Goal: Navigation & Orientation: Find specific page/section

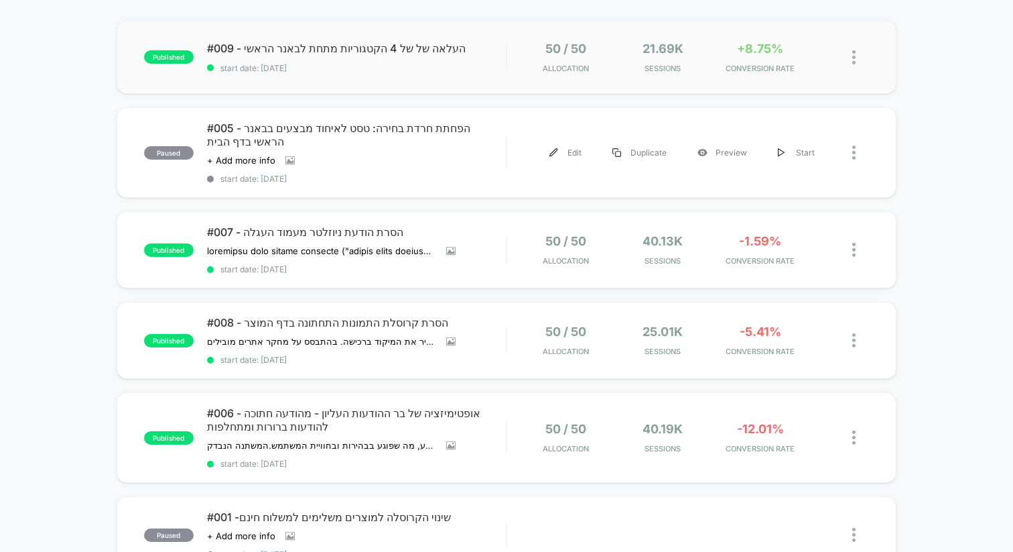
scroll to position [117, 0]
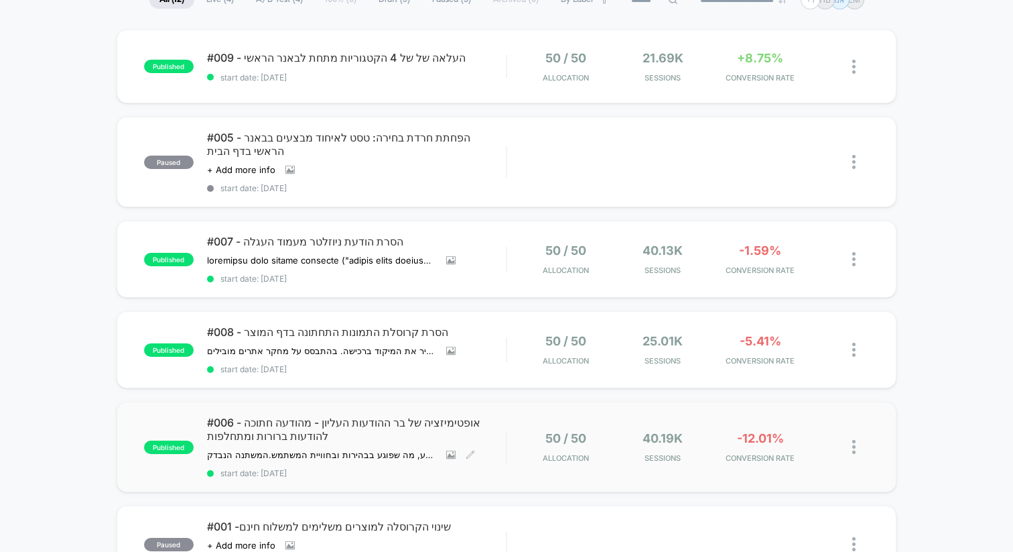
click at [371, 416] on span "#006 - אופטימיזציה של בר ההודעות העליון - מהודעה חתוכה להודעות ברורות ומתחלפות" at bounding box center [356, 429] width 299 height 27
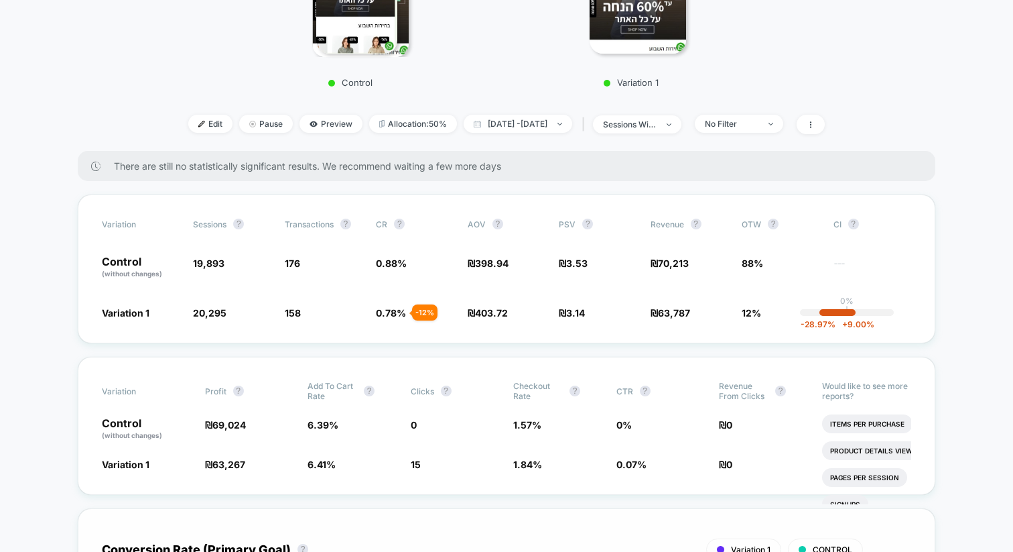
scroll to position [411, 0]
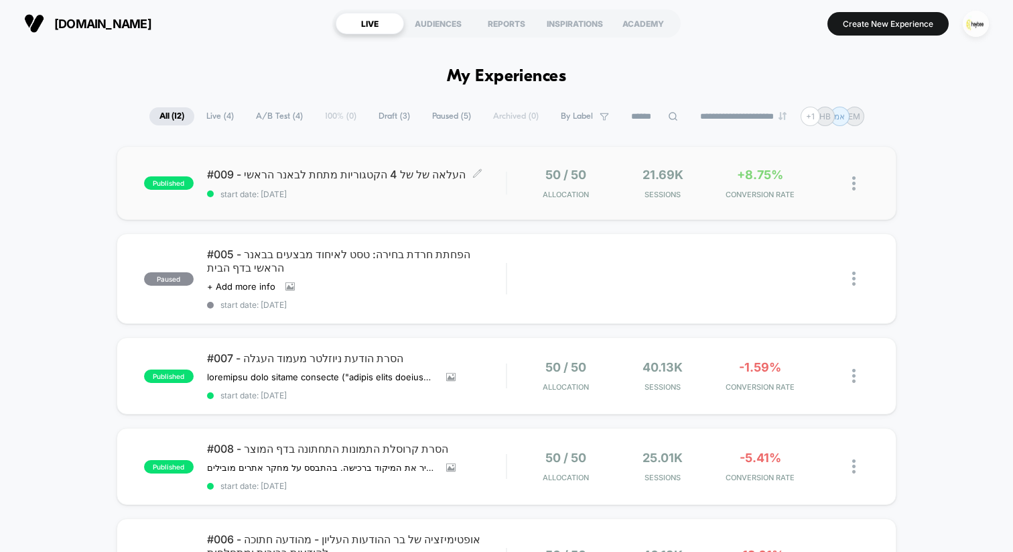
click at [375, 180] on span "#009 - העלאה של של 4 הקטגוריות מתחת לבאנר הראשי Click to edit experience details" at bounding box center [356, 174] width 299 height 13
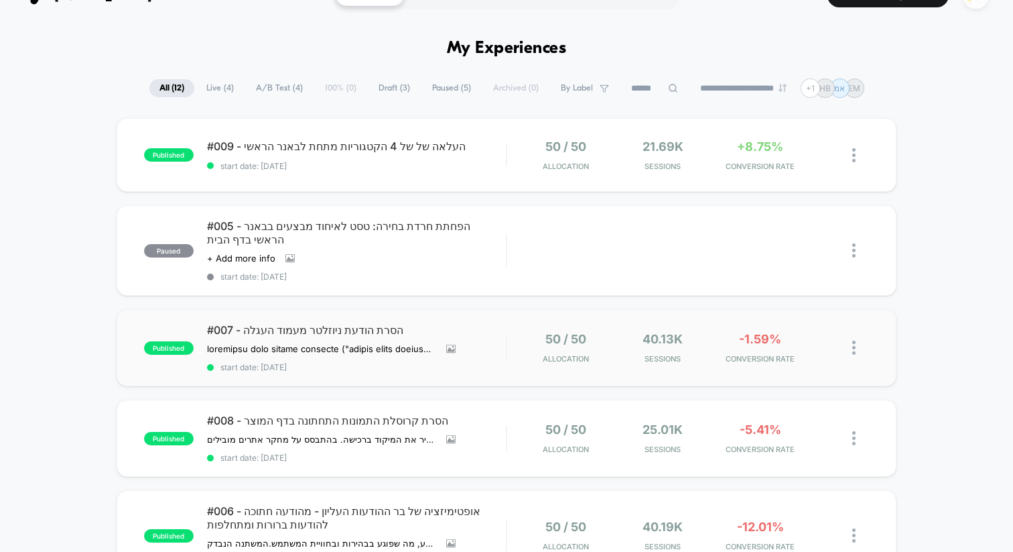
scroll to position [36, 0]
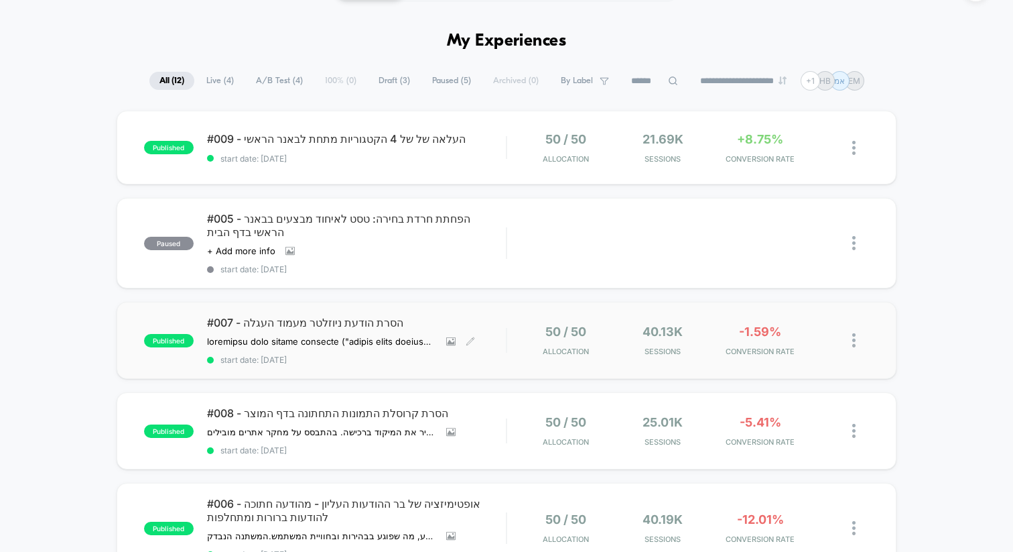
click at [376, 318] on span "#007 - הסרת הודעת ניוזלטר מעמוד העגלה" at bounding box center [356, 322] width 299 height 13
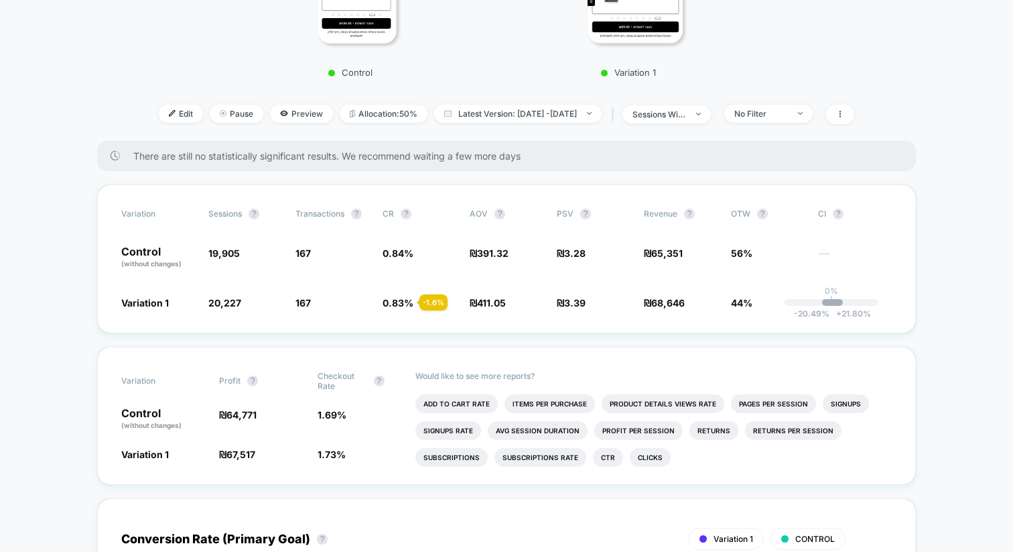
scroll to position [414, 0]
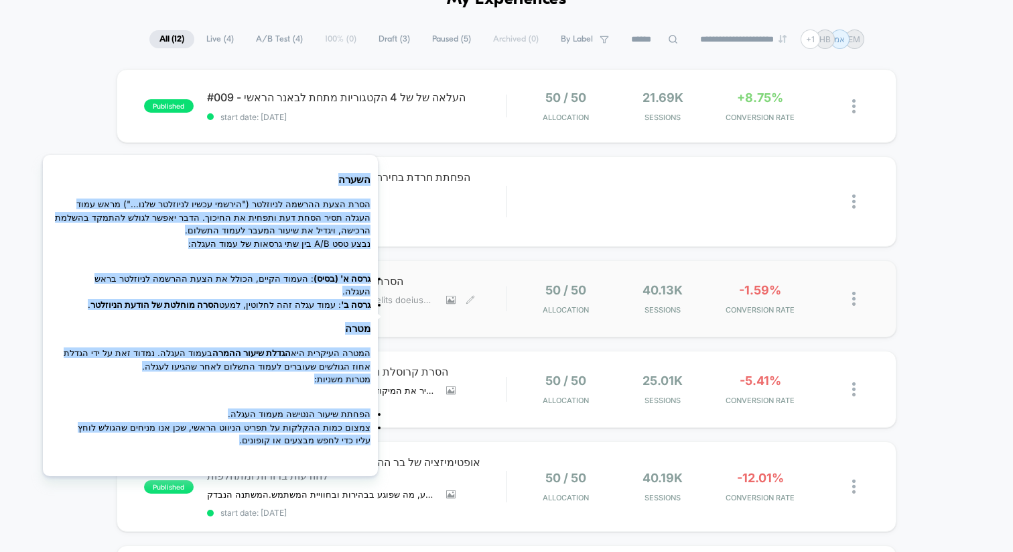
scroll to position [78, 0]
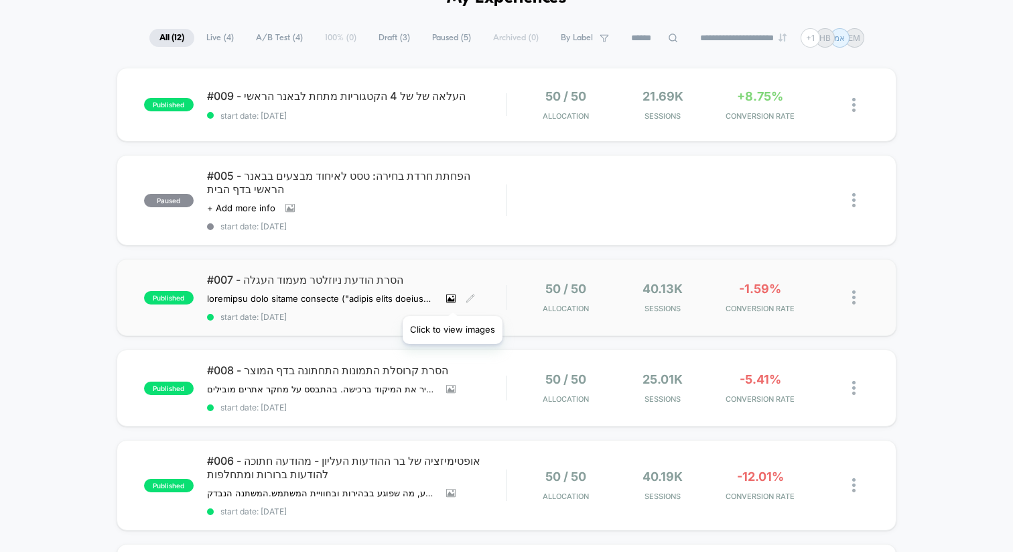
click at [452, 299] on icon at bounding box center [451, 298] width 7 height 5
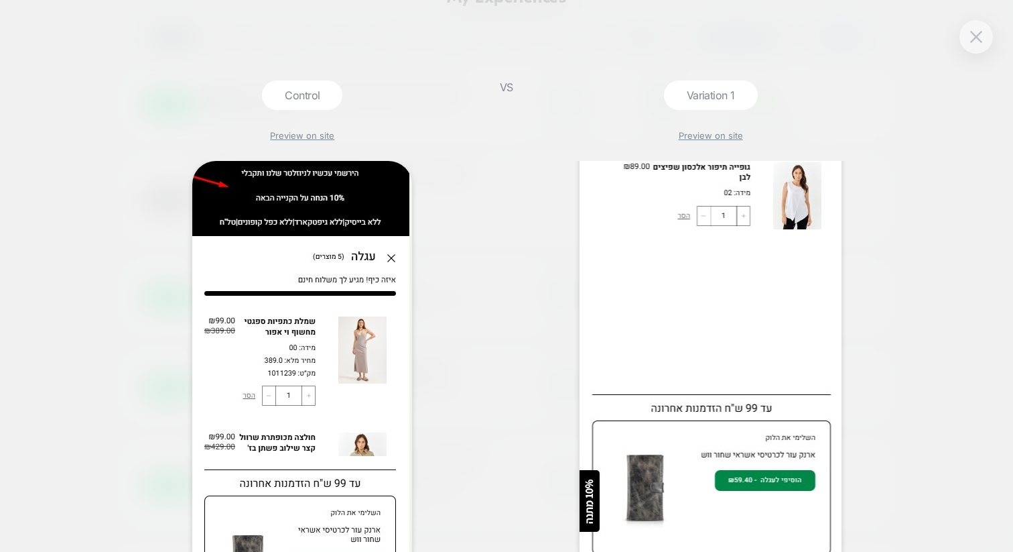
scroll to position [0, 0]
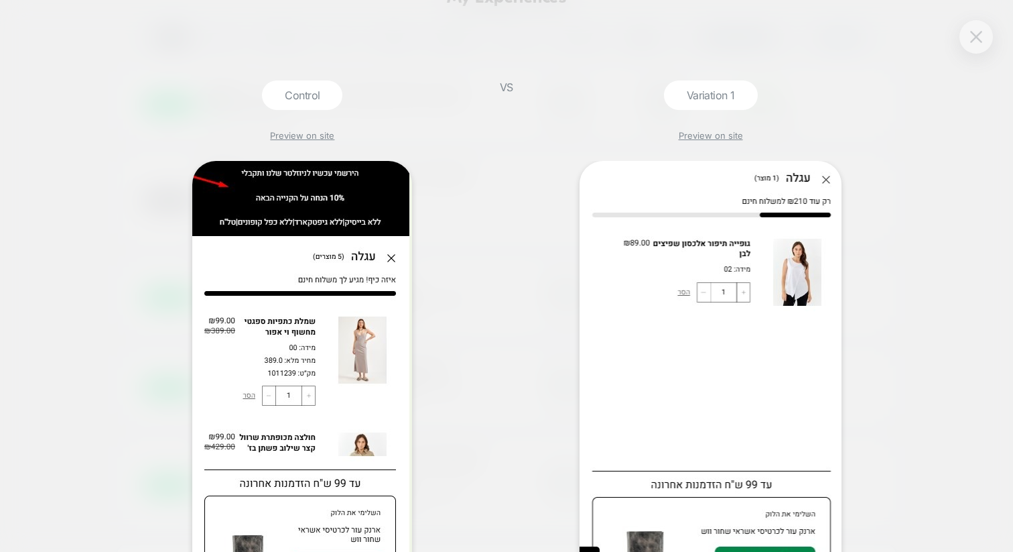
click at [981, 41] on img at bounding box center [976, 36] width 12 height 11
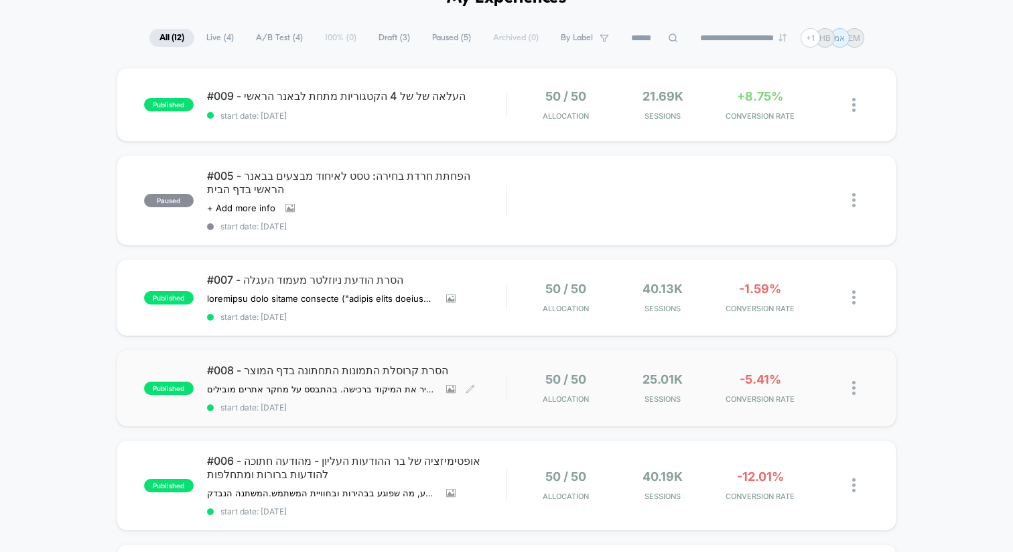
click at [384, 368] on span "#008 - הסרת קרוסלת התמונות התחתונה בדף המוצר" at bounding box center [356, 369] width 299 height 13
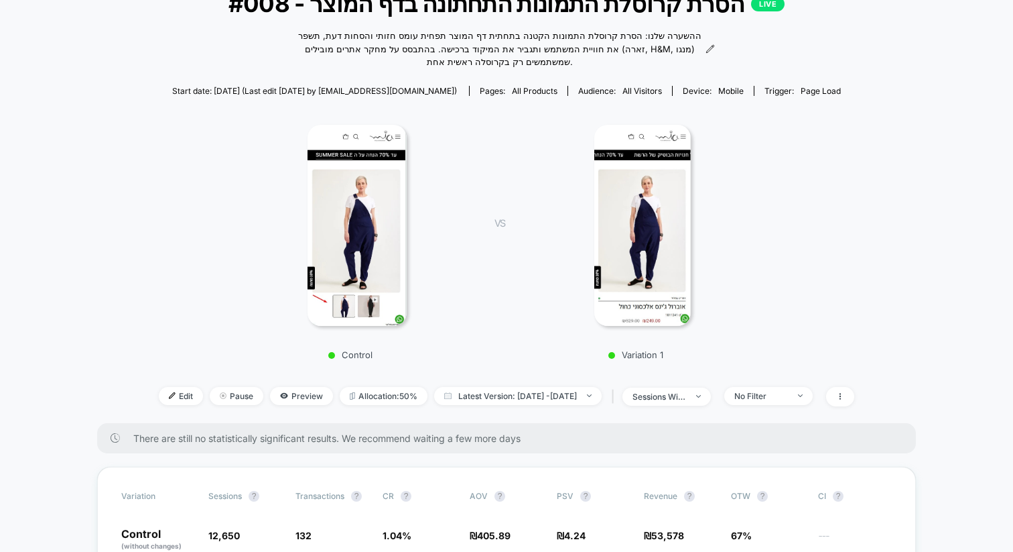
scroll to position [88, 0]
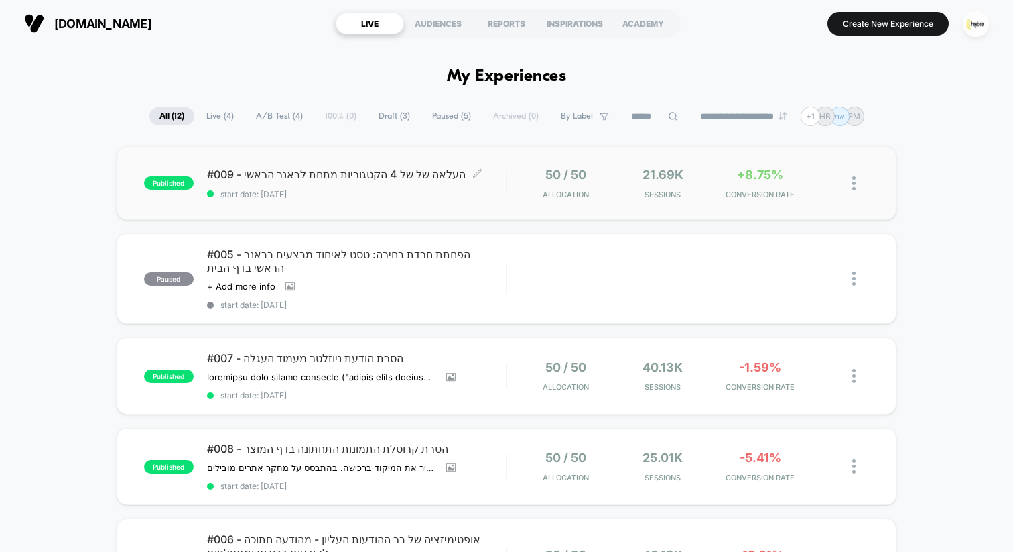
click at [340, 193] on div "#009 - העלאה של של 4 הקטגוריות מתחת לבאנר הראשי Click to edit experience detail…" at bounding box center [356, 183] width 299 height 31
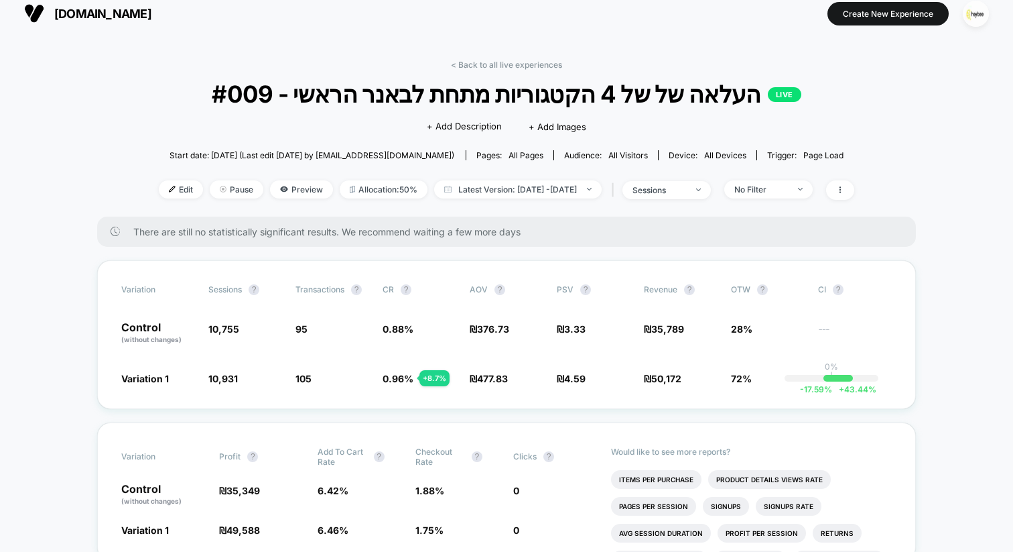
scroll to position [9, 0]
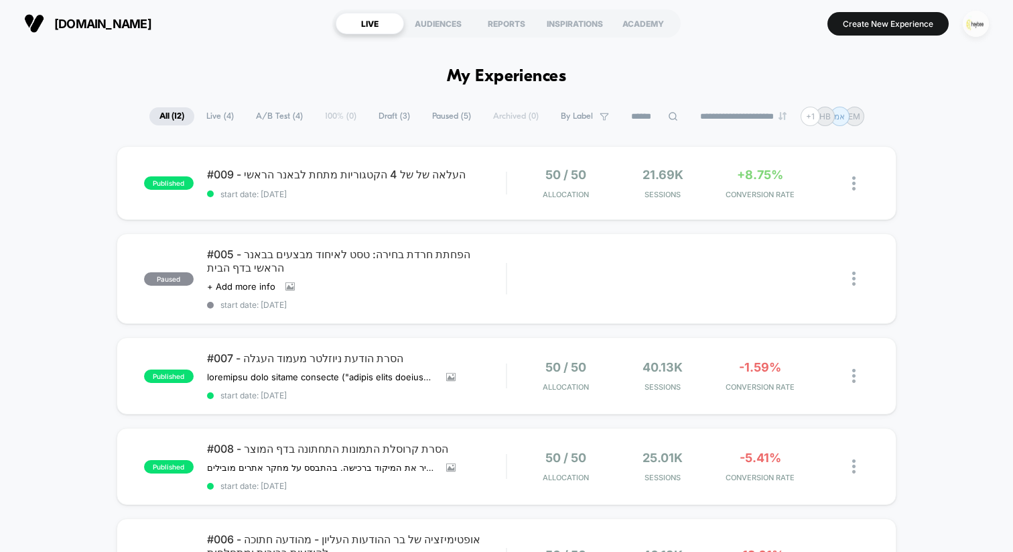
click at [974, 28] on img "button" at bounding box center [976, 24] width 26 height 26
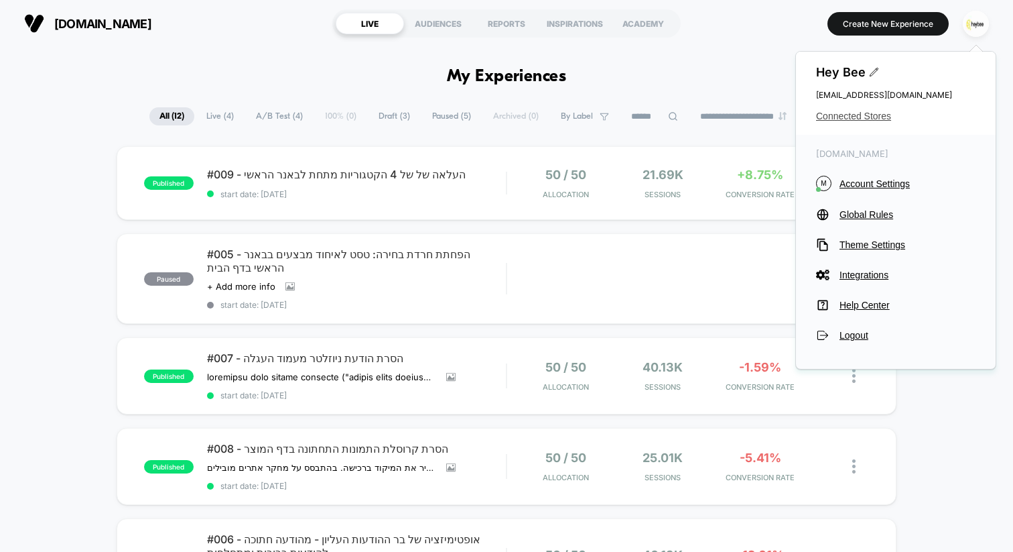
click at [877, 115] on span "Connected Stores" at bounding box center [896, 116] width 160 height 11
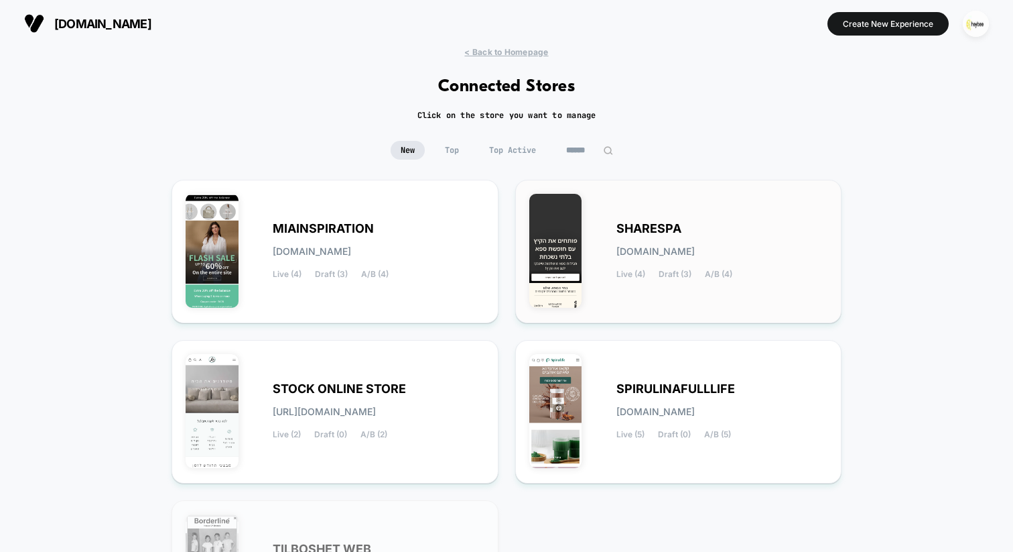
click at [633, 225] on span "SHARESPA" at bounding box center [649, 228] width 65 height 9
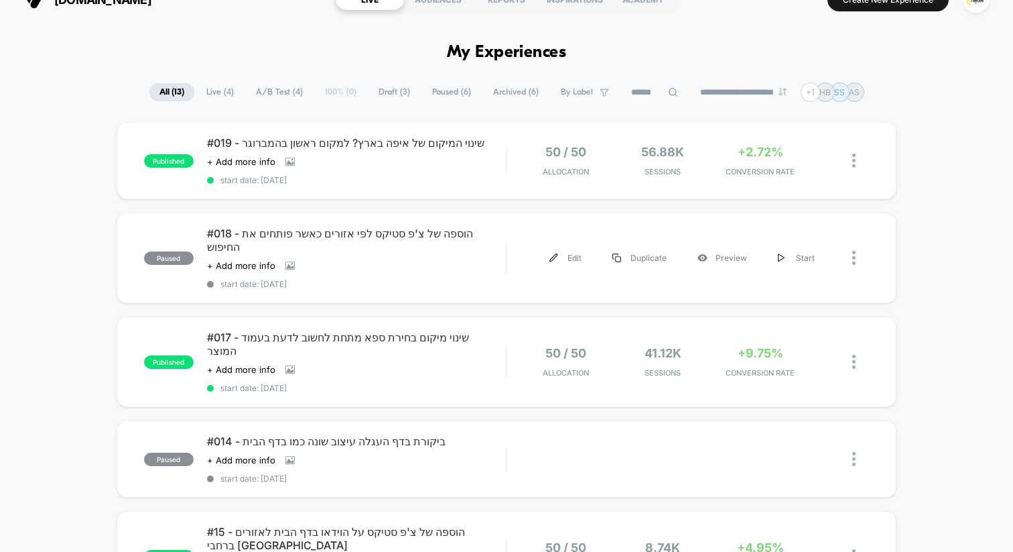
scroll to position [11, 0]
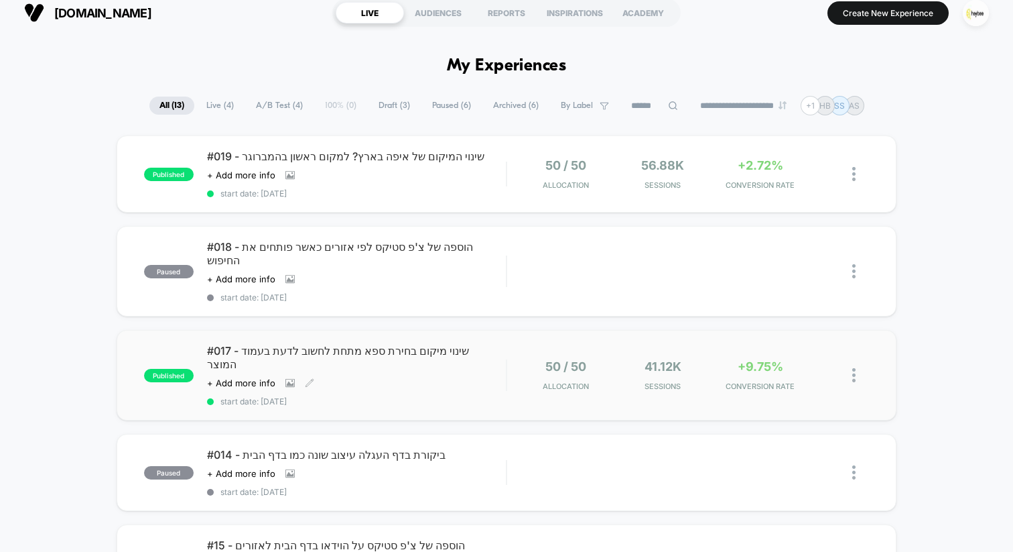
click at [410, 357] on span "#017 - שינוי מיקום בחירת ספא מתחת לחשוב לדעת בעמוד המוצר" at bounding box center [356, 357] width 299 height 27
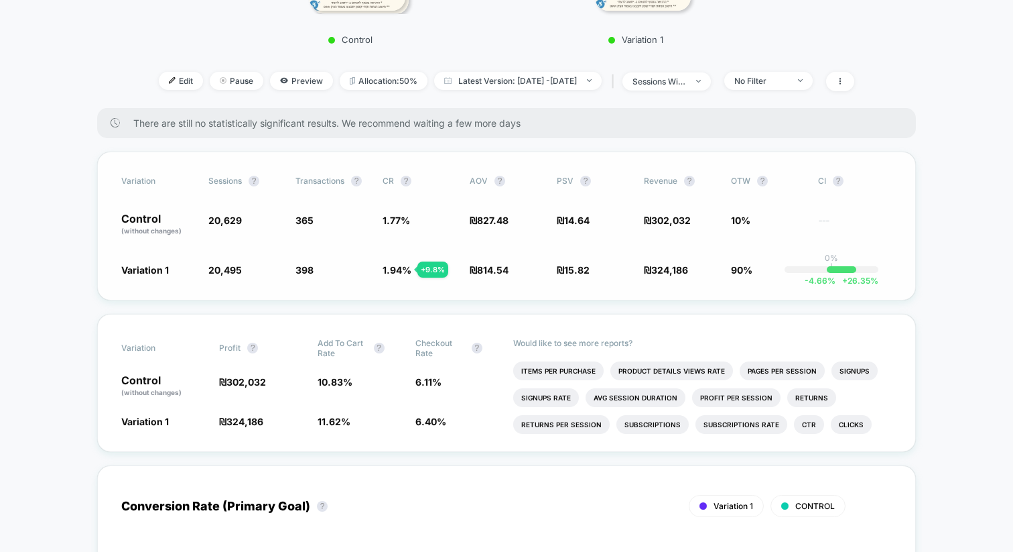
scroll to position [419, 0]
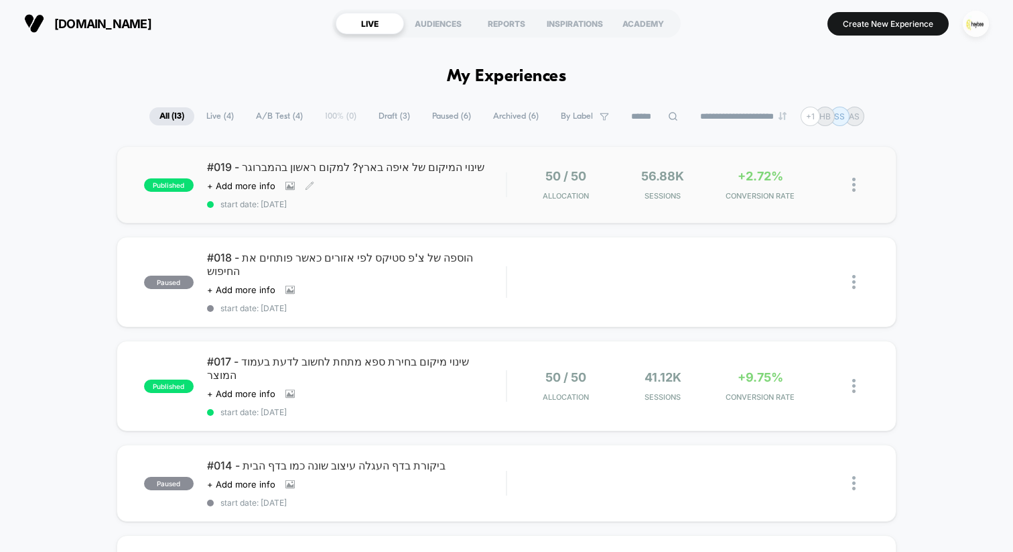
click at [404, 174] on span "#019 - שינוי המיקום של איפה בארץ? למקום ראשון בהמברוגר" at bounding box center [356, 166] width 299 height 13
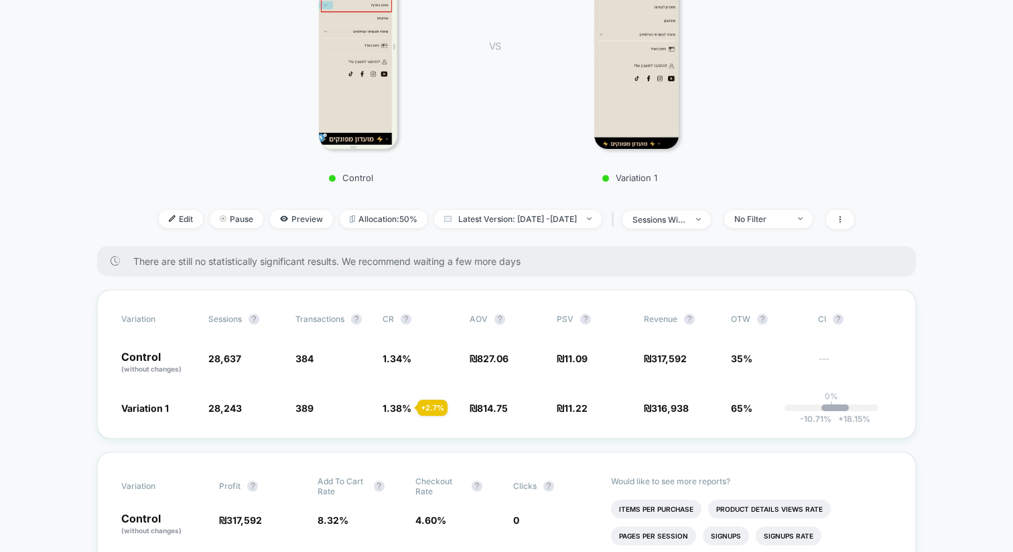
scroll to position [281, 0]
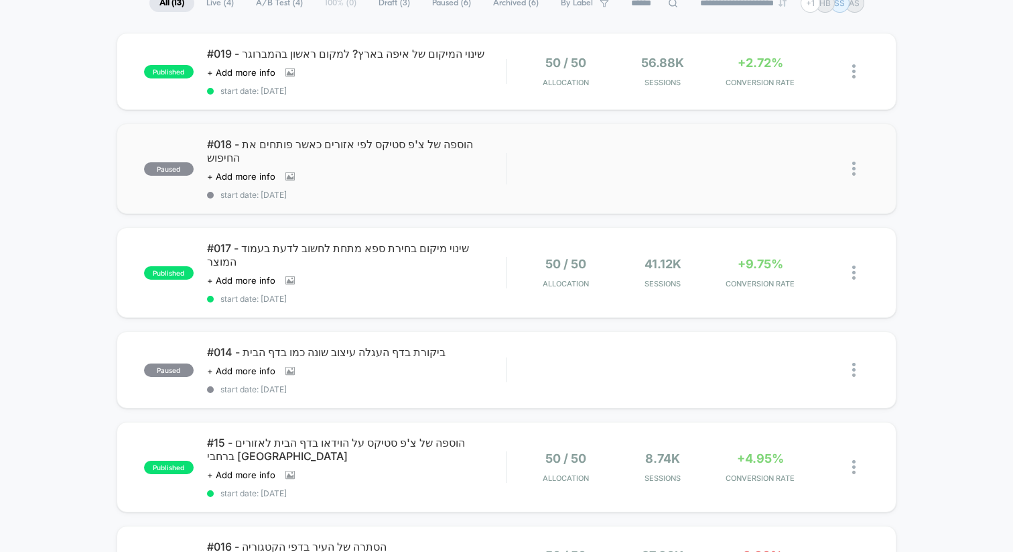
scroll to position [129, 0]
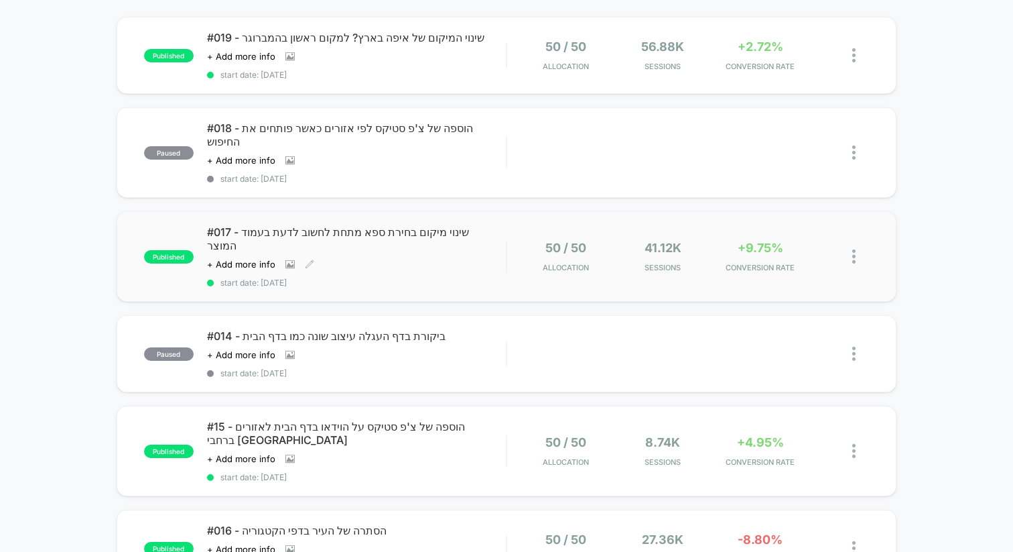
click at [438, 247] on span "#017 - שינוי מיקום בחירת ספא מתחת לחשוב לדעת בעמוד המוצר" at bounding box center [356, 238] width 299 height 27
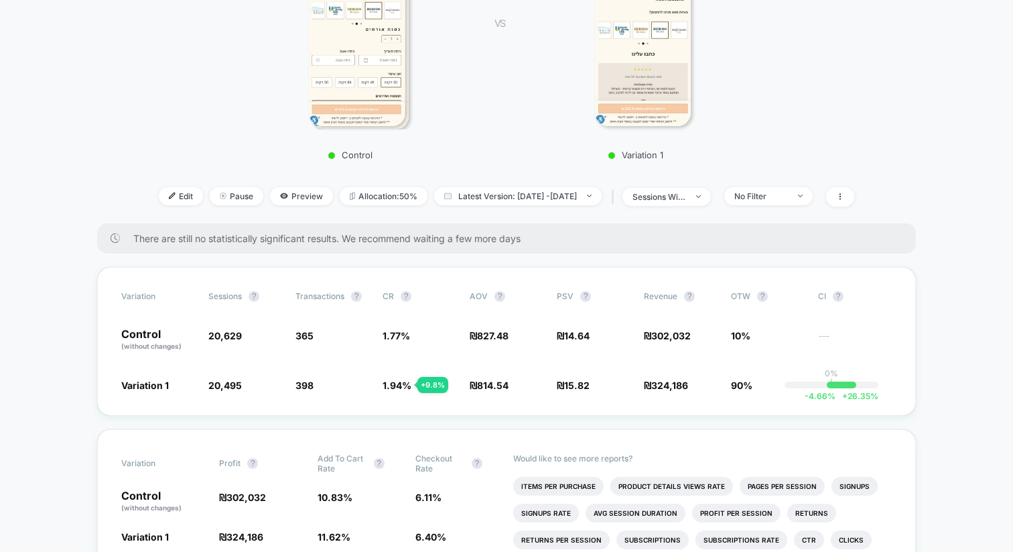
scroll to position [307, 0]
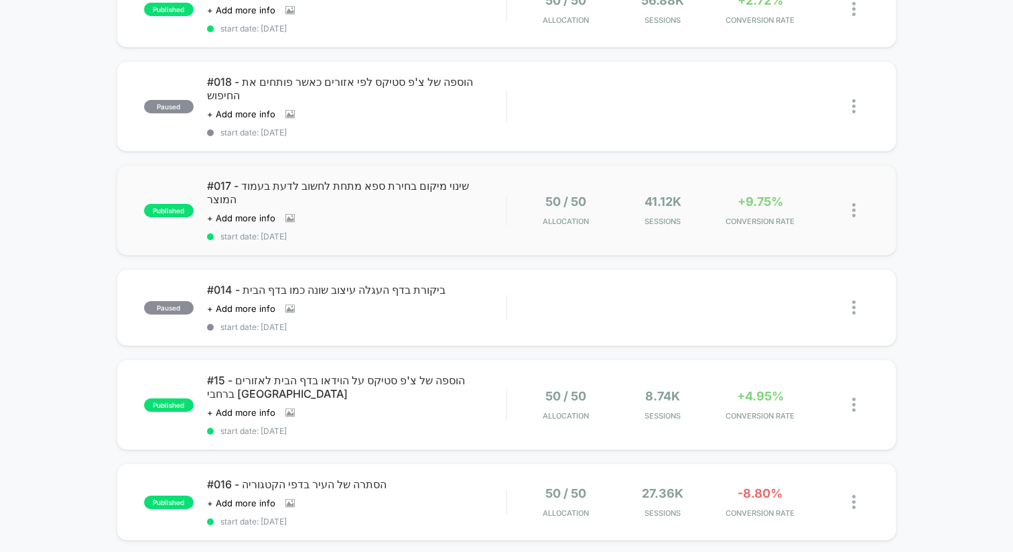
scroll to position [201, 0]
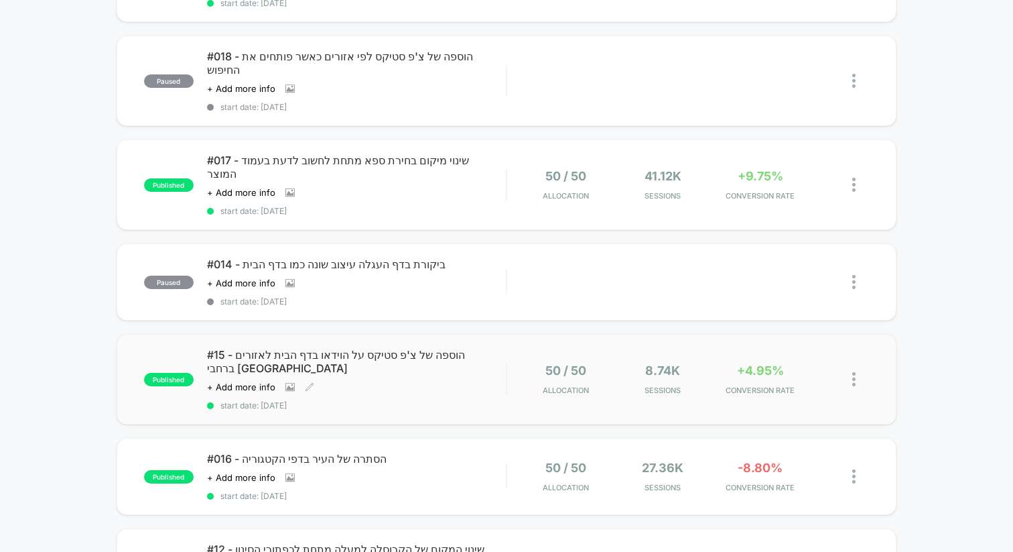
click at [442, 365] on span "#15 - הוספה של צ'פ סטיקס על הוידאו בדף הבית לאזורים ברחבי [GEOGRAPHIC_DATA]" at bounding box center [356, 361] width 299 height 27
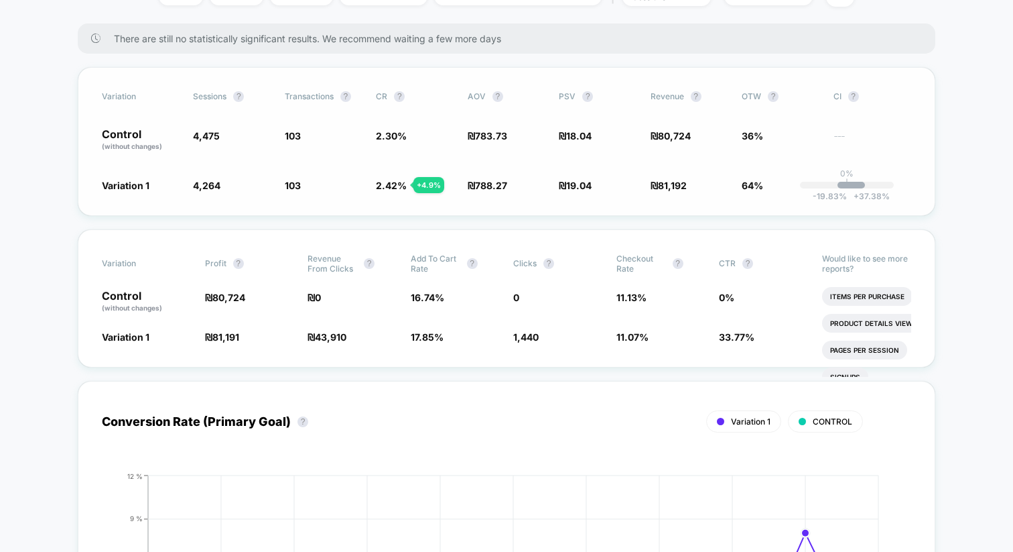
scroll to position [505, 0]
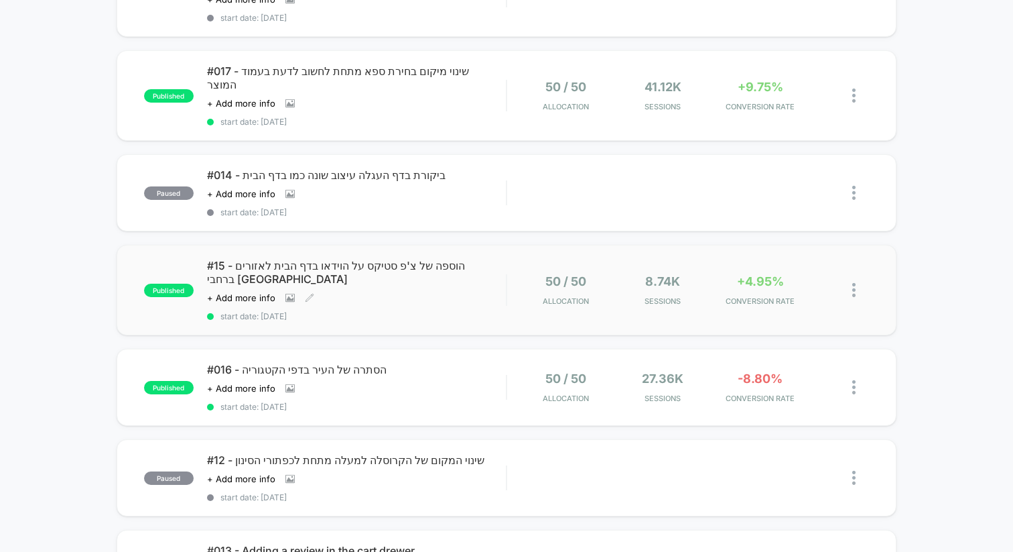
scroll to position [302, 0]
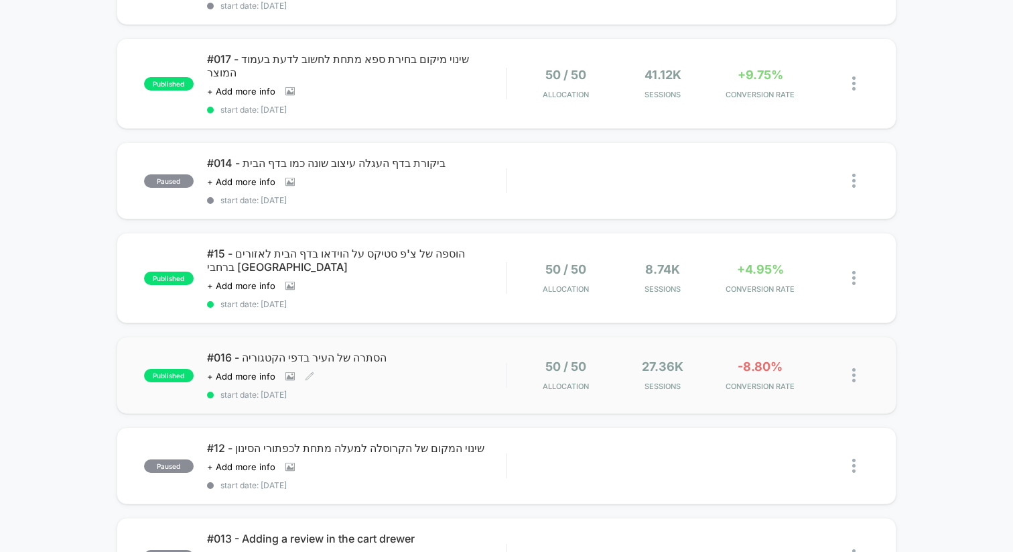
click at [359, 364] on span "#016 - הסתרה של העיר בדפי הקטגוריה" at bounding box center [356, 357] width 299 height 13
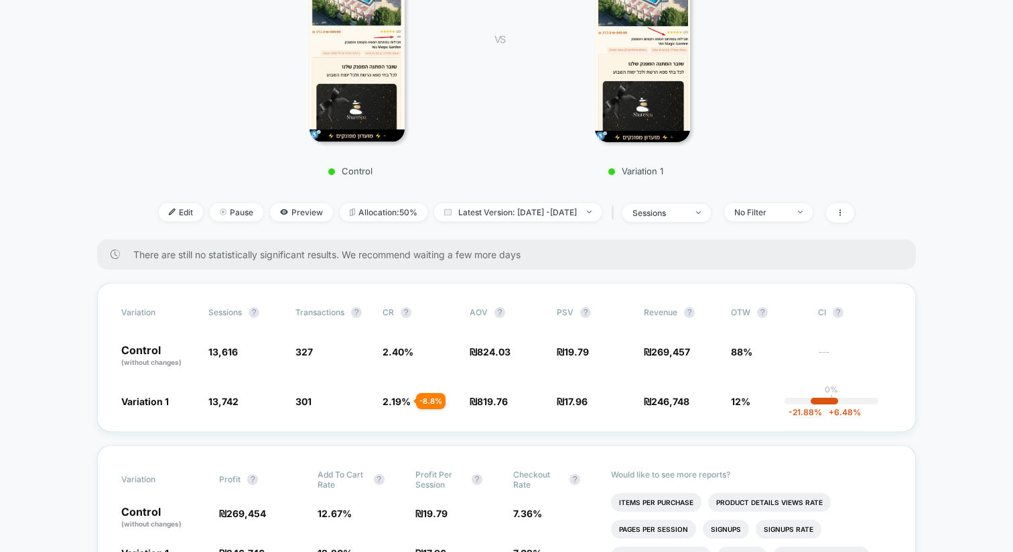
scroll to position [260, 0]
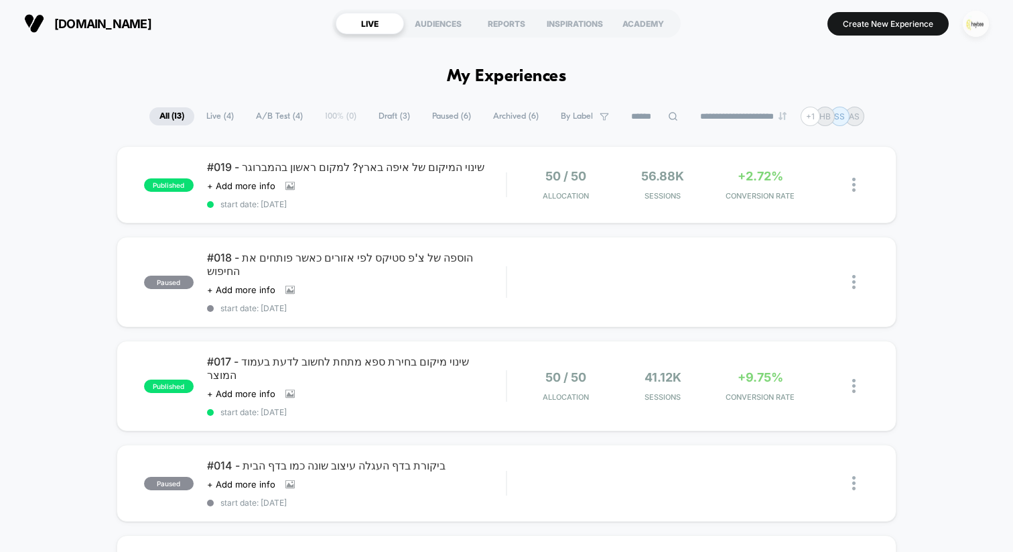
click at [970, 29] on img "button" at bounding box center [976, 24] width 26 height 26
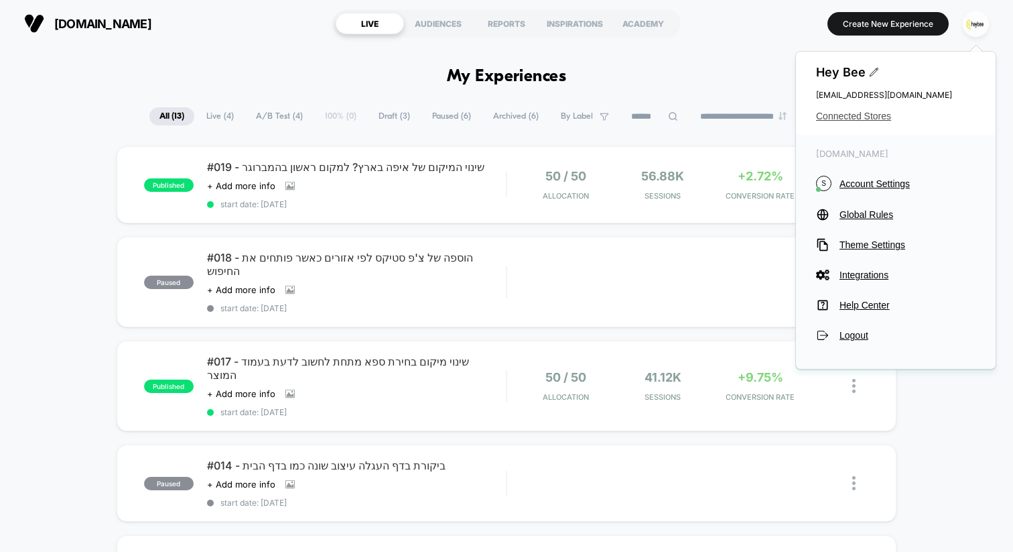
click at [853, 117] on span "Connected Stores" at bounding box center [896, 116] width 160 height 11
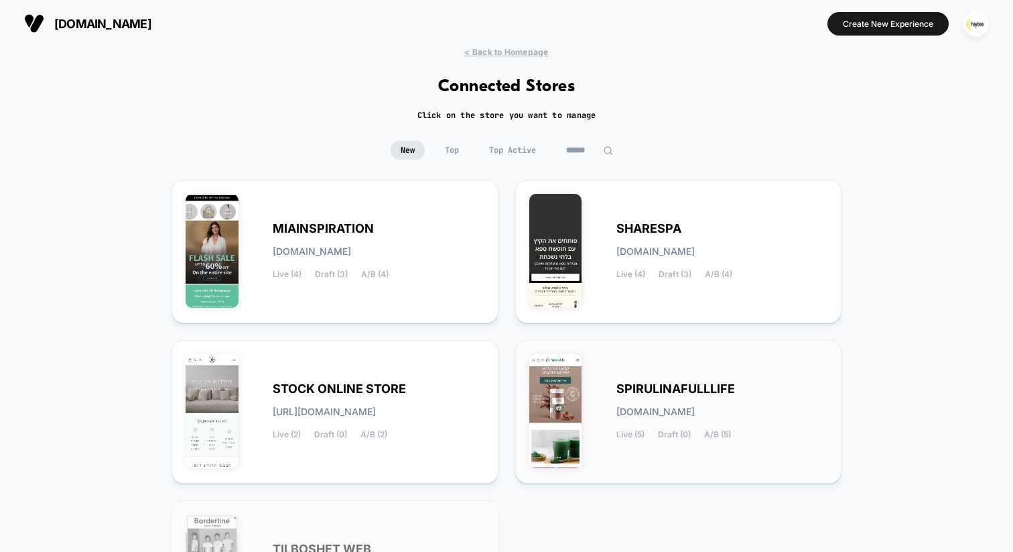
click at [614, 387] on div "SPIRULINAFULLLIFE [DOMAIN_NAME] Live (5) Draft (0) A/B (5)" at bounding box center [678, 411] width 299 height 115
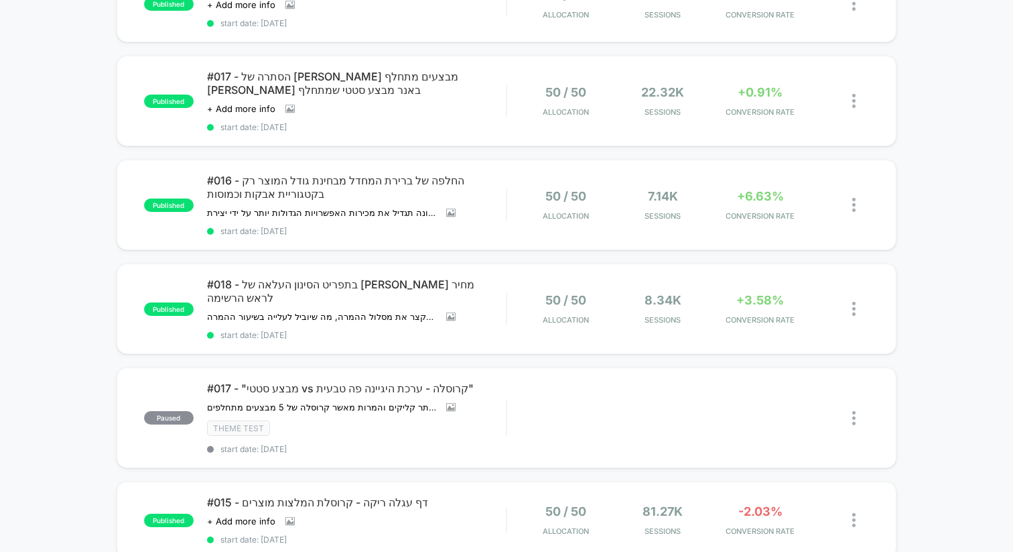
scroll to position [174, 0]
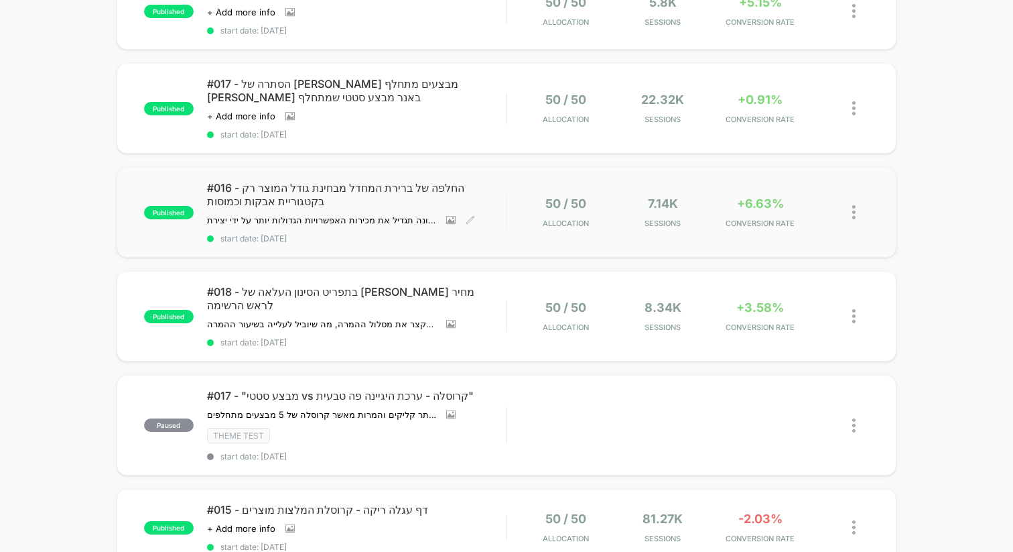
click at [452, 186] on span "#016 - החלפה של ברירת המחדל מבחינת גודל המוצר רק בקטגוריית אבקות וכמוסות" at bounding box center [356, 194] width 299 height 27
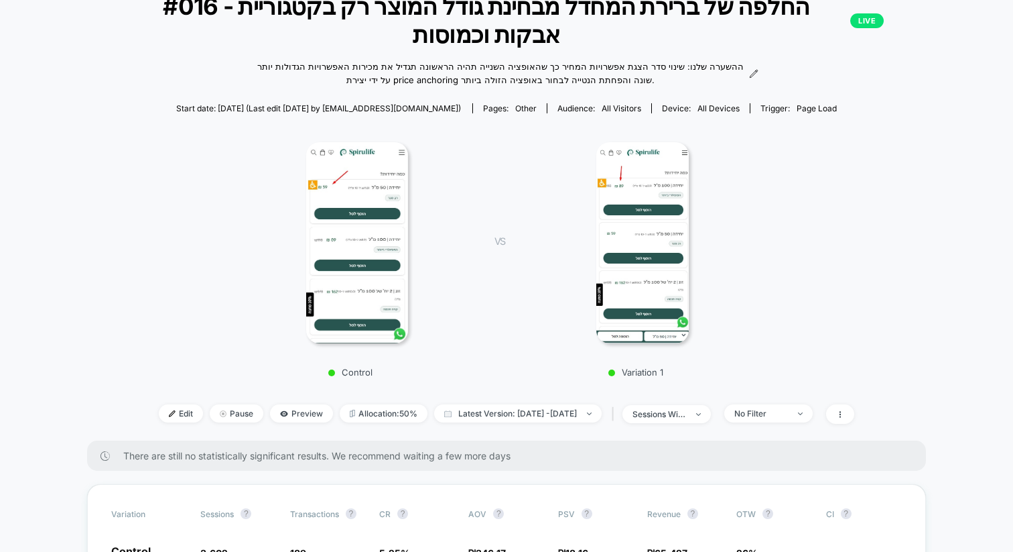
scroll to position [86, 0]
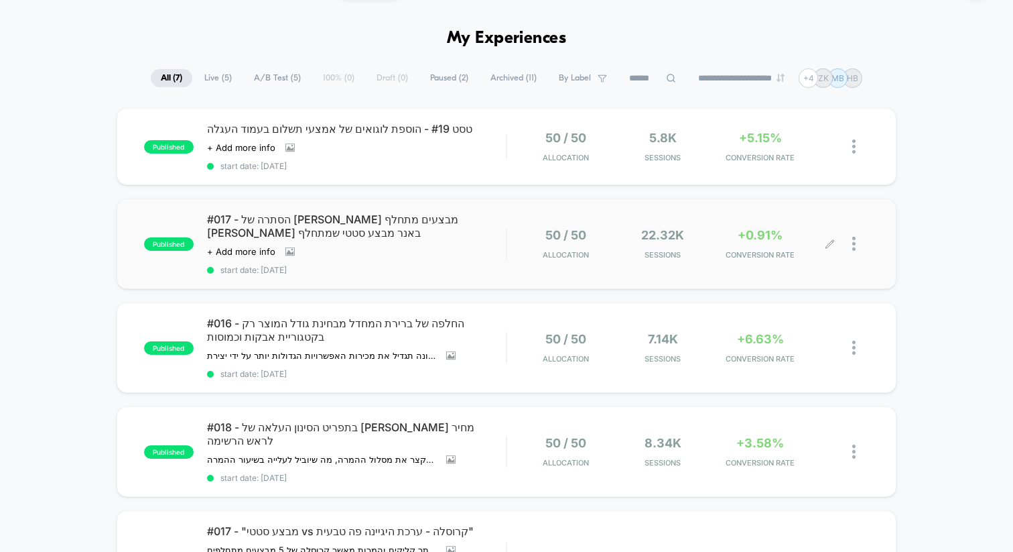
scroll to position [42, 0]
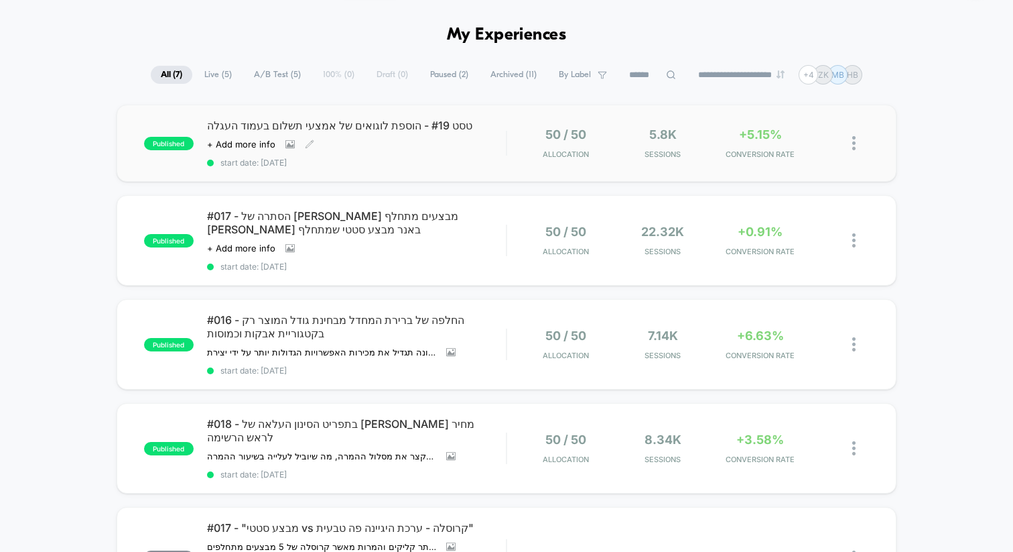
click at [385, 127] on span "טסט #19 - הוספת לוגואים של אמצעי תשלום בעמוד העגלה" at bounding box center [356, 125] width 299 height 13
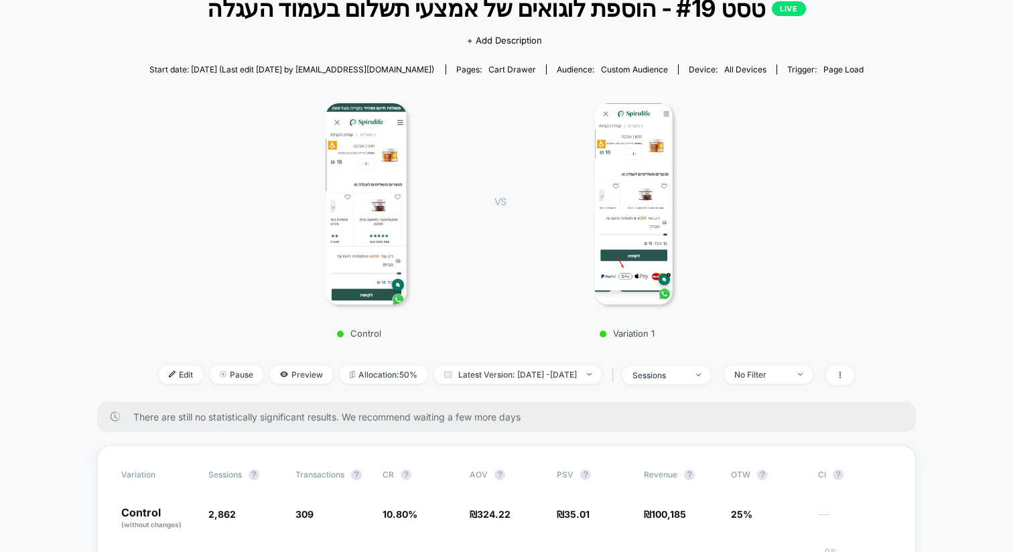
scroll to position [94, 0]
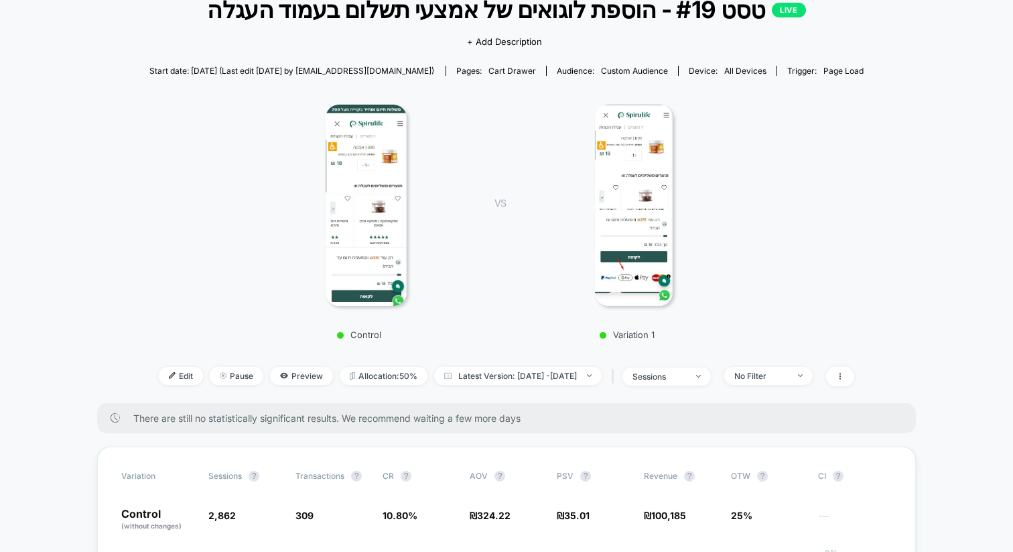
click at [626, 214] on img at bounding box center [634, 205] width 78 height 201
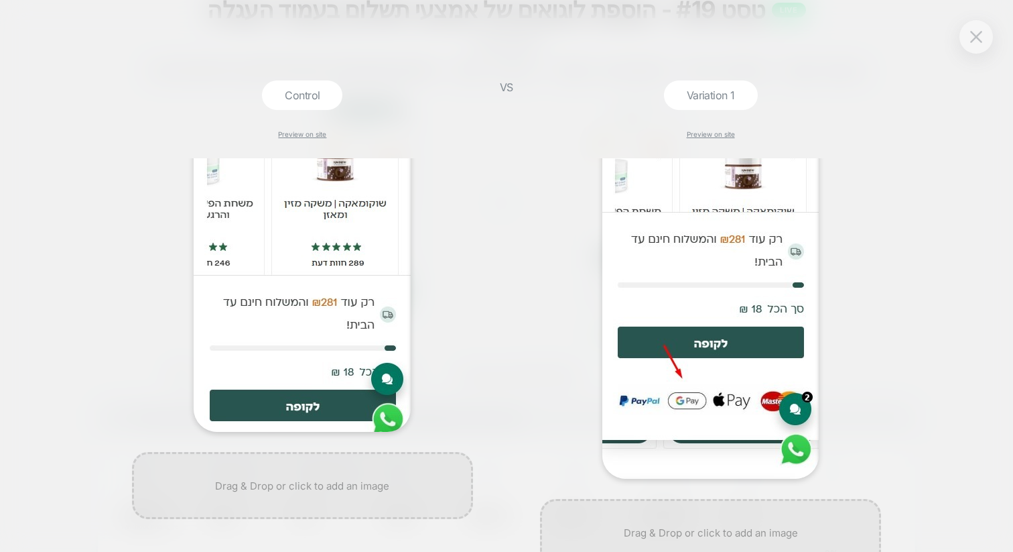
scroll to position [0, 0]
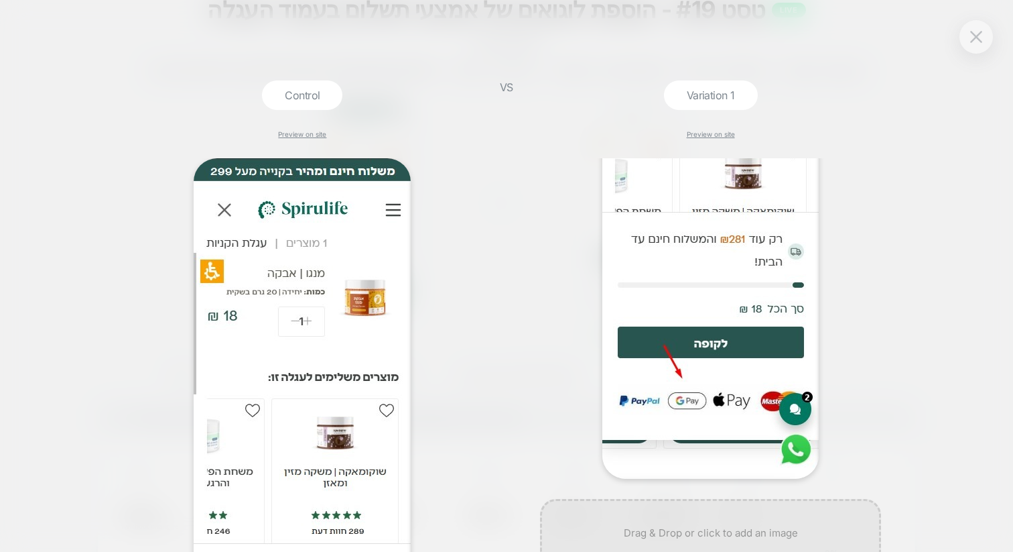
click at [965, 43] on div at bounding box center [977, 37] width 34 height 34
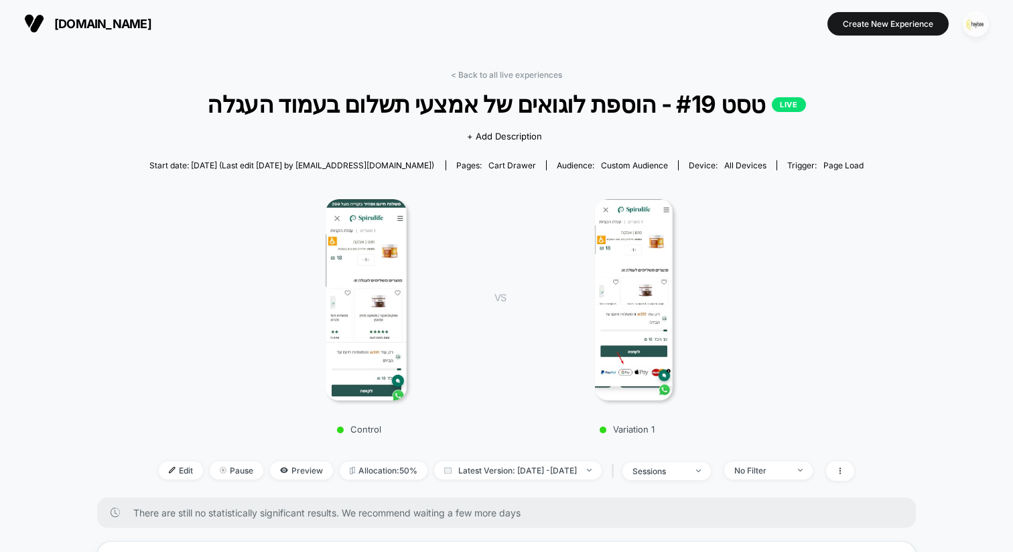
click at [968, 31] on img "button" at bounding box center [976, 24] width 26 height 26
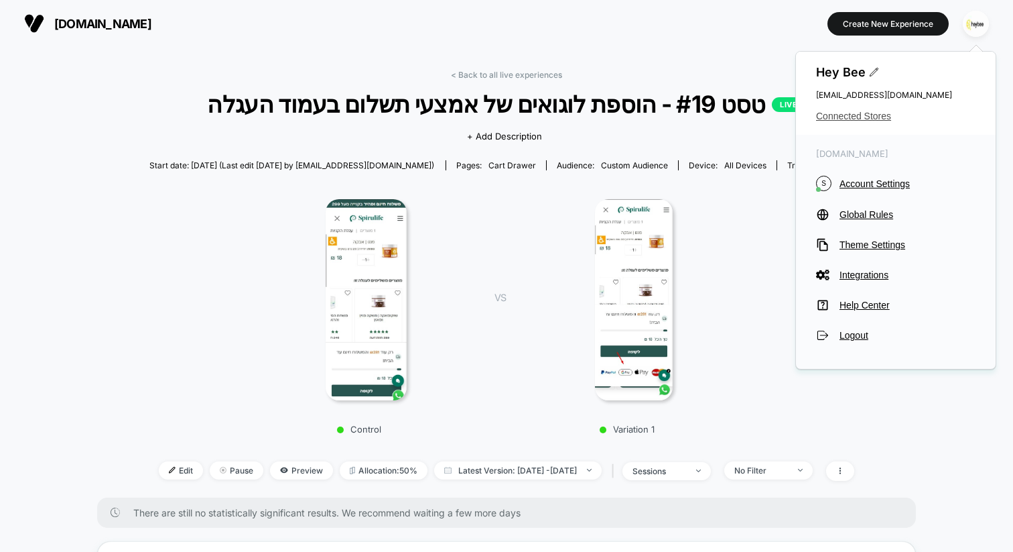
click at [881, 118] on span "Connected Stores" at bounding box center [896, 116] width 160 height 11
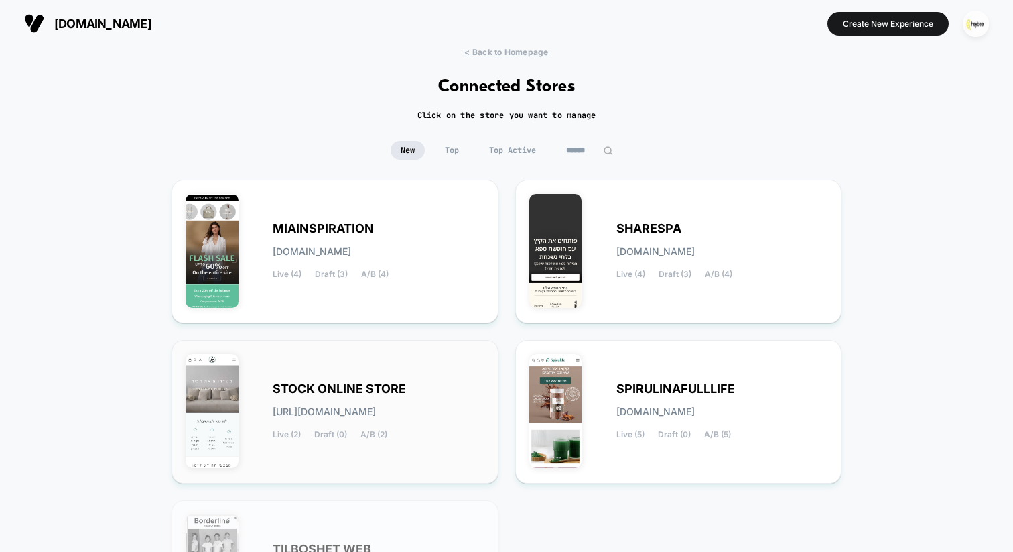
click at [377, 379] on div "STOCK ONLINE STORE [URL][DOMAIN_NAME] Live (2) Draft (0) A/B (2)" at bounding box center [335, 411] width 299 height 115
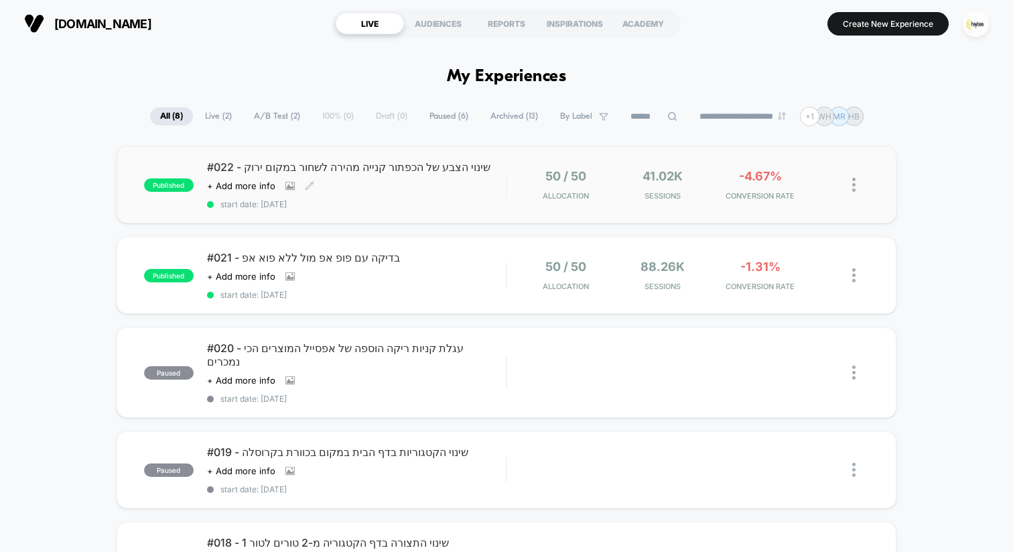
click at [398, 170] on span "#022 - שינוי הצבע של הכפתור קנייה מהירה לשחור במקום ירוק" at bounding box center [356, 166] width 299 height 13
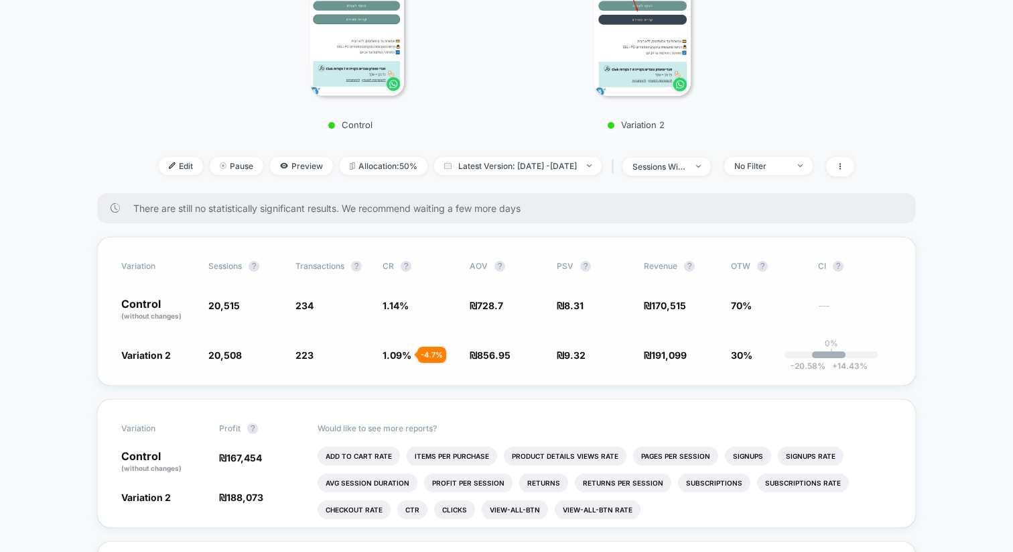
scroll to position [334, 0]
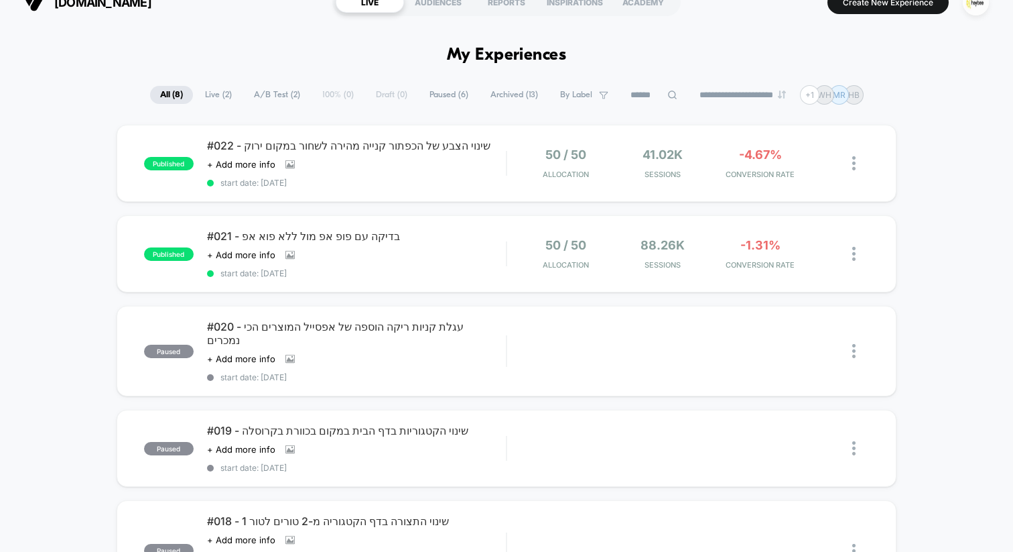
scroll to position [18, 0]
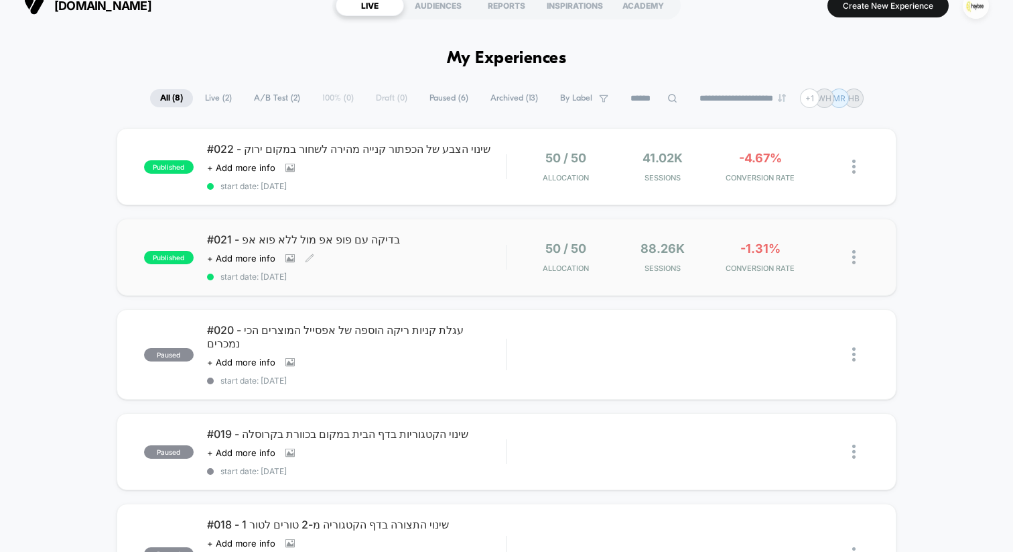
click at [414, 246] on span "#021 - בדיקה עם פופ אפ מול ללא פוא אפ" at bounding box center [356, 239] width 299 height 13
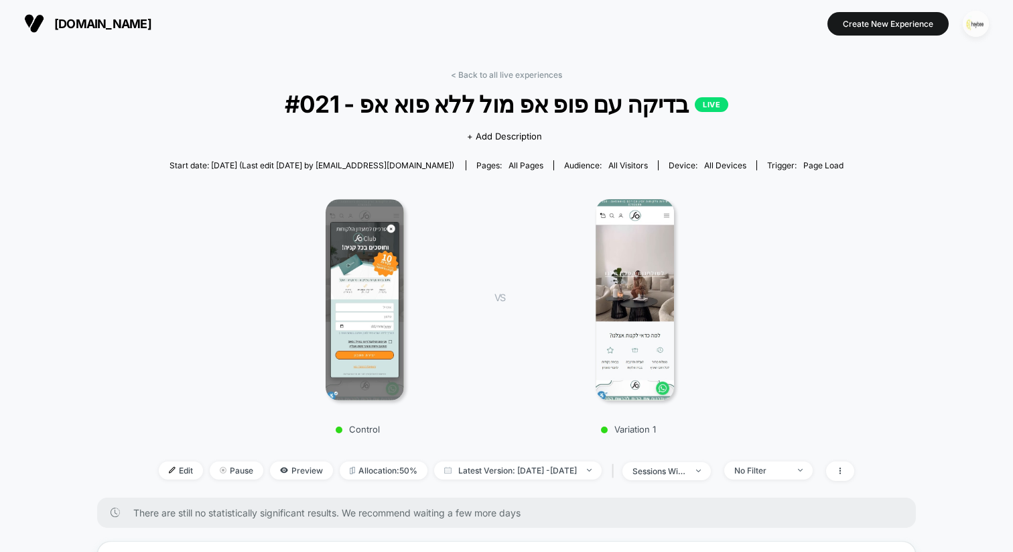
click at [983, 27] on img "button" at bounding box center [976, 24] width 26 height 26
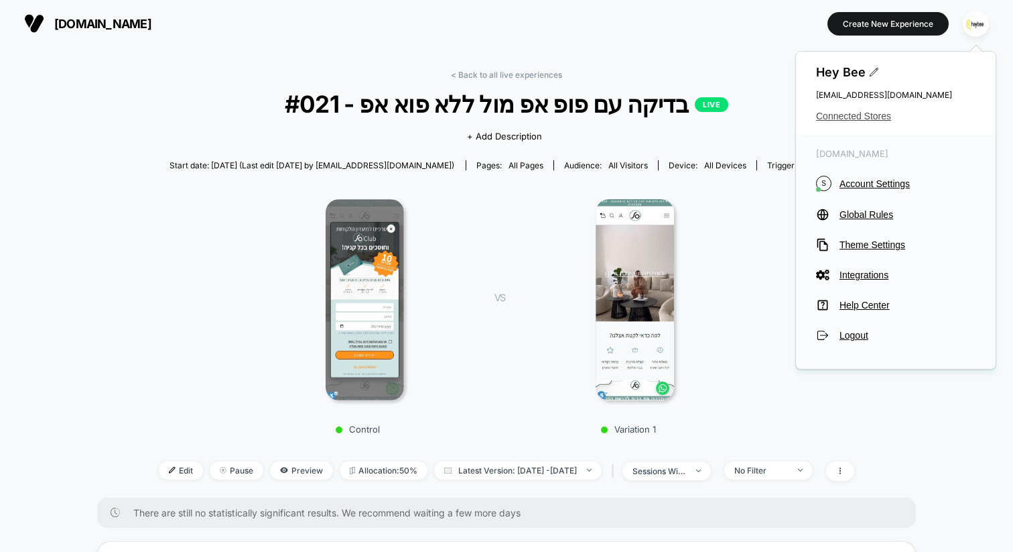
click at [871, 115] on span "Connected Stores" at bounding box center [896, 116] width 160 height 11
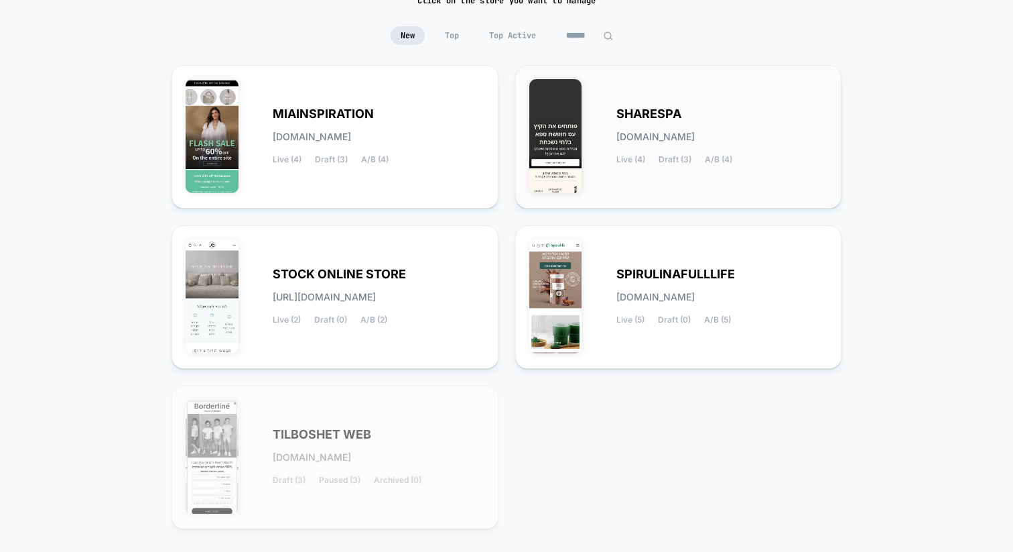
scroll to position [99, 0]
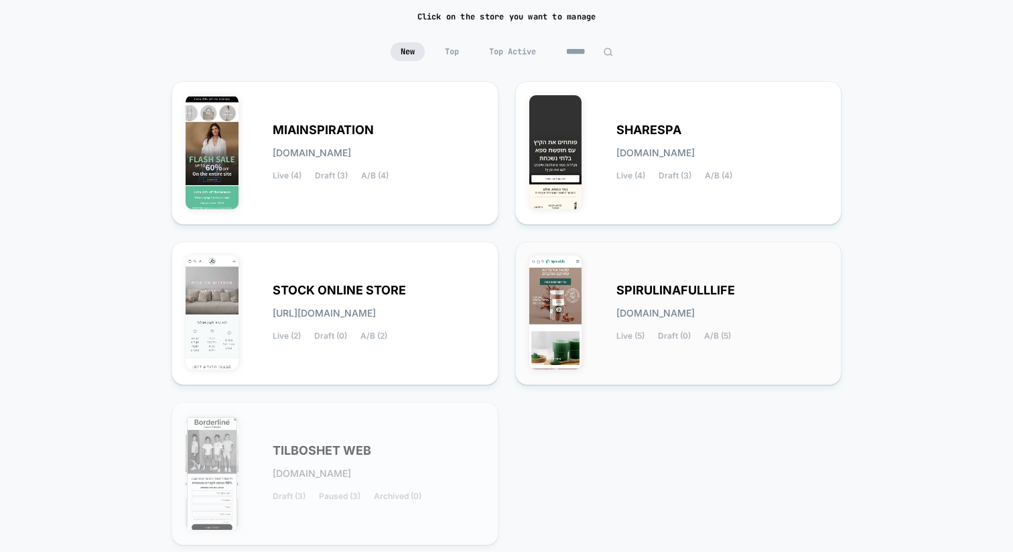
click at [669, 286] on span "SPIRULINAFULLLIFE" at bounding box center [676, 290] width 119 height 9
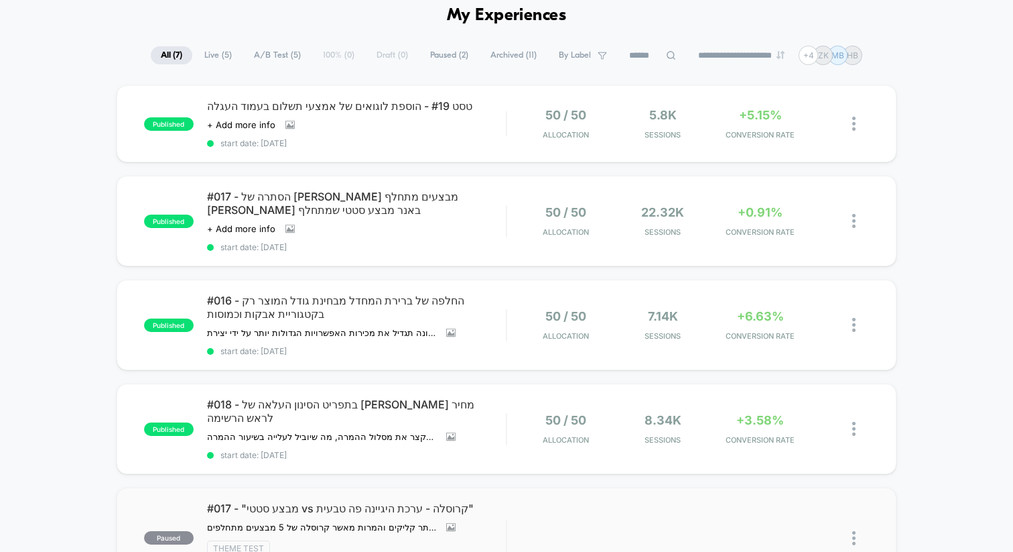
scroll to position [39, 0]
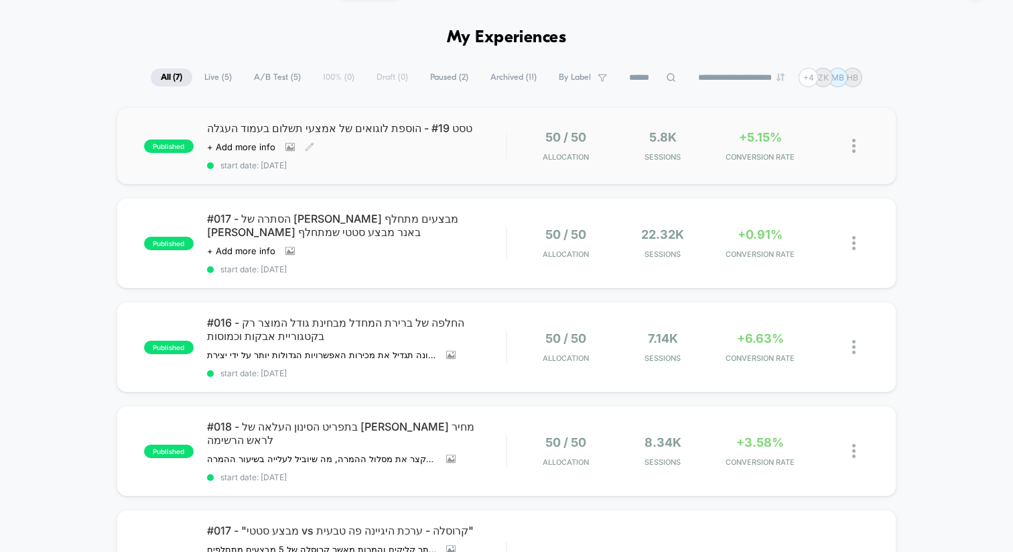
click at [402, 123] on span "טסט #19 - הוספת לוגואים של אמצעי תשלום בעמוד העגלה" at bounding box center [356, 127] width 299 height 13
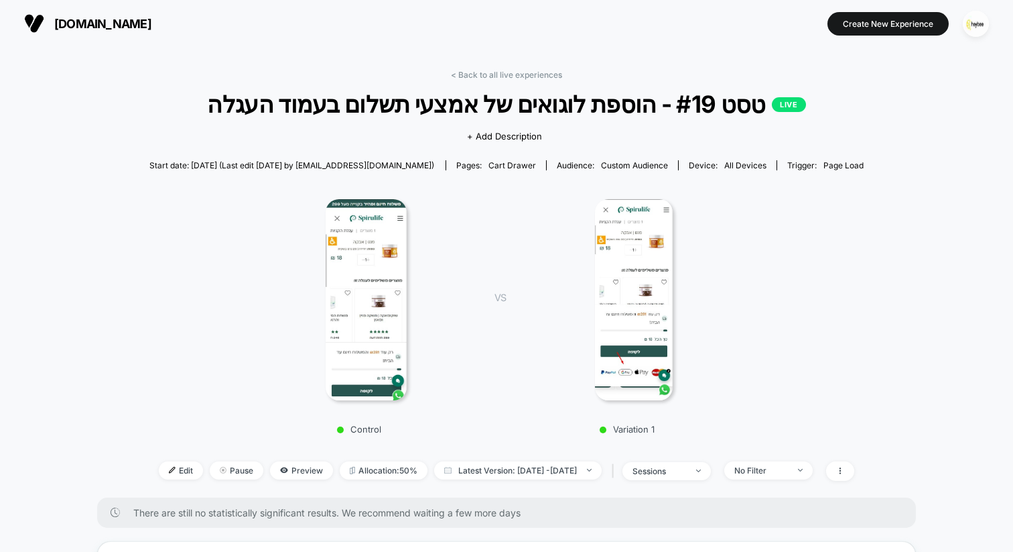
click at [382, 273] on img at bounding box center [366, 299] width 80 height 201
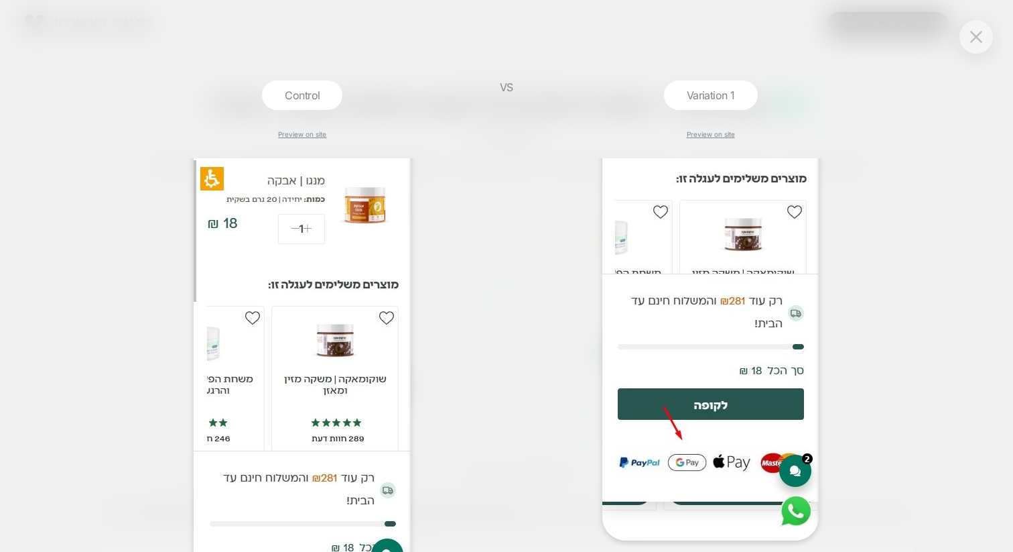
scroll to position [190, 0]
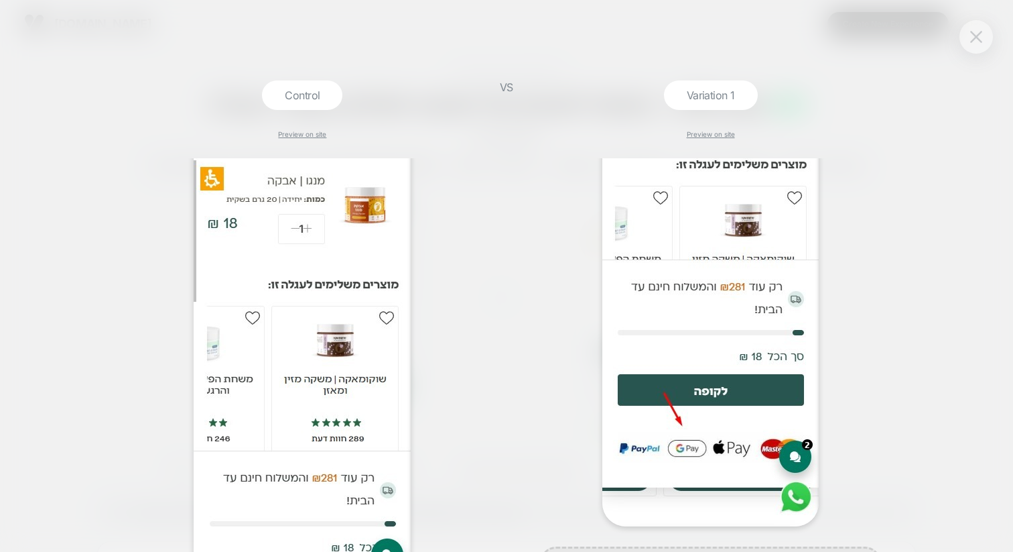
click at [969, 44] on button at bounding box center [976, 37] width 20 height 20
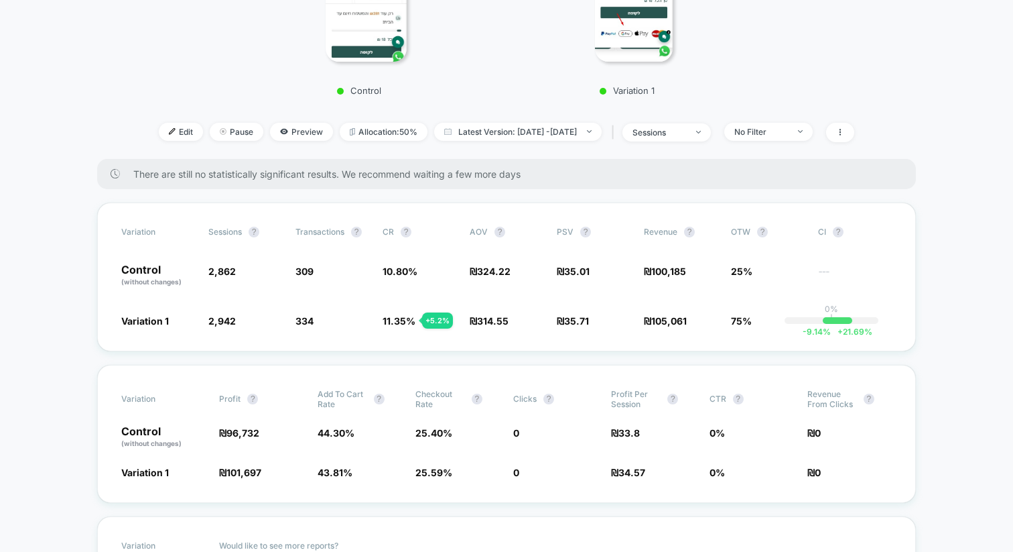
scroll to position [328, 0]
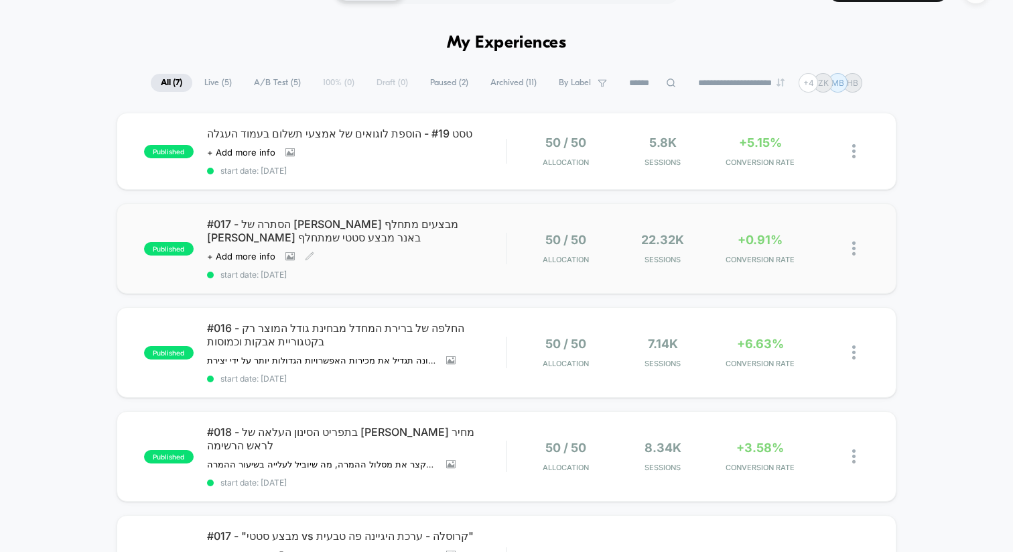
scroll to position [37, 0]
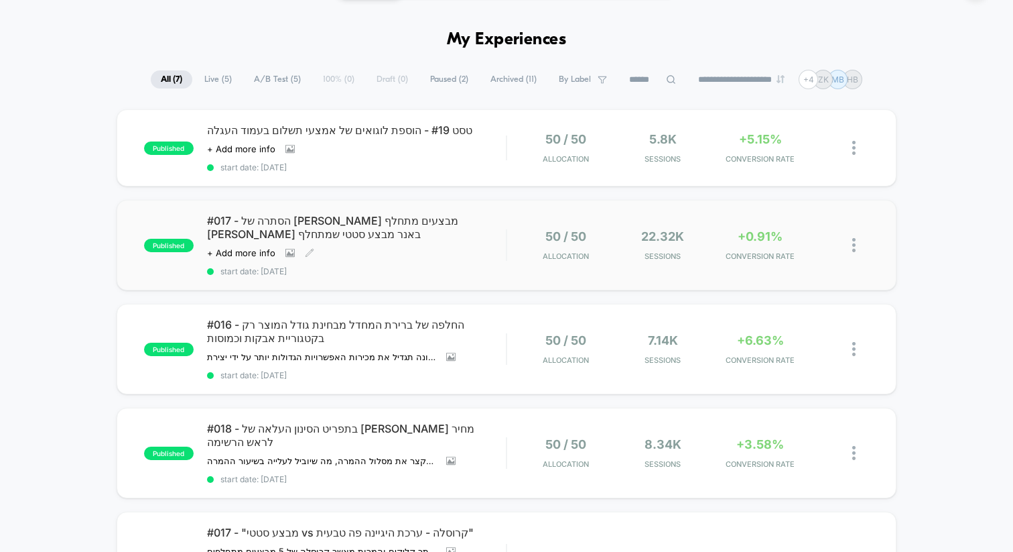
click at [415, 227] on span "#017 - הסתרה של [PERSON_NAME] מבצעים מתחלף [PERSON_NAME] באנר מבצע סטטי שמתחלף" at bounding box center [356, 227] width 299 height 27
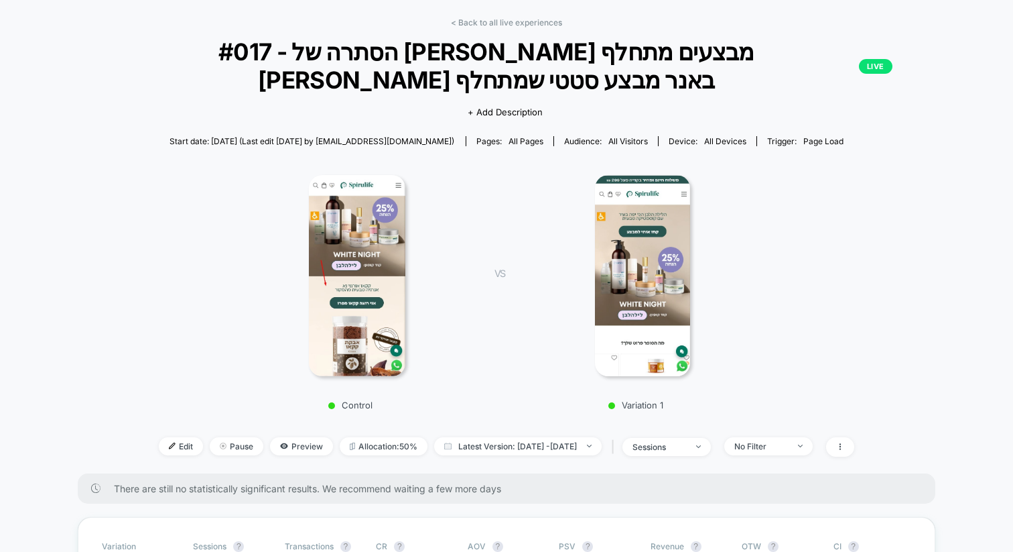
scroll to position [50, 0]
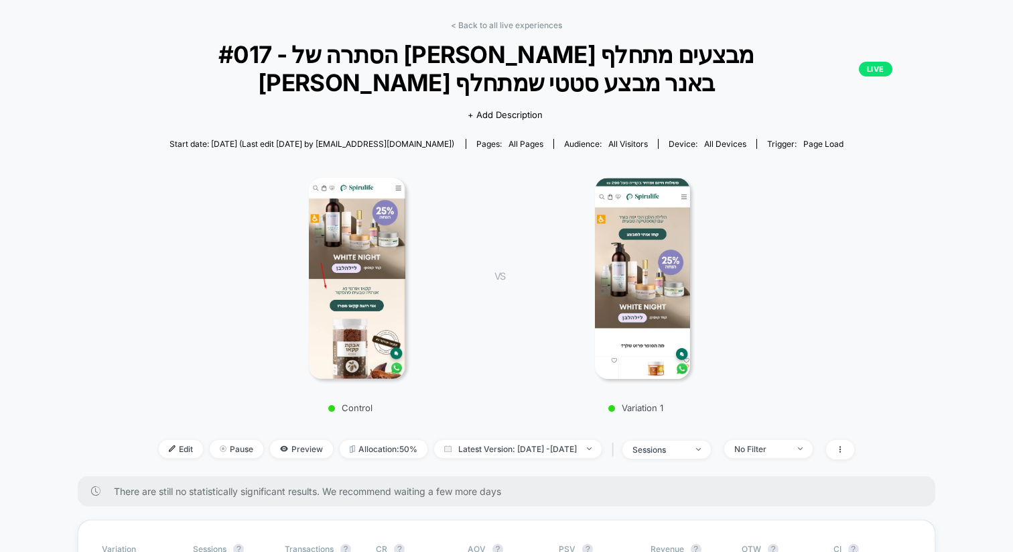
click at [389, 291] on img at bounding box center [357, 278] width 96 height 201
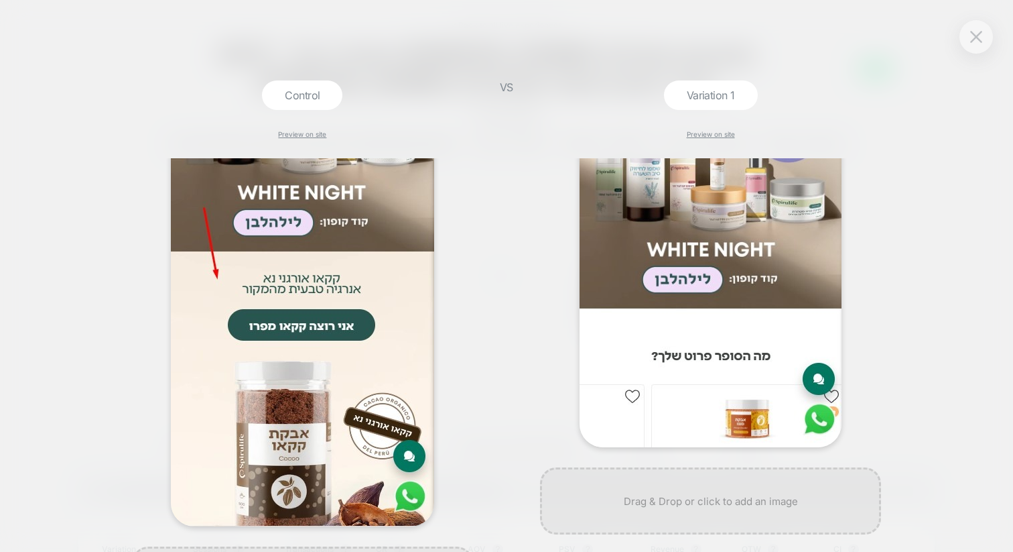
scroll to position [278, 0]
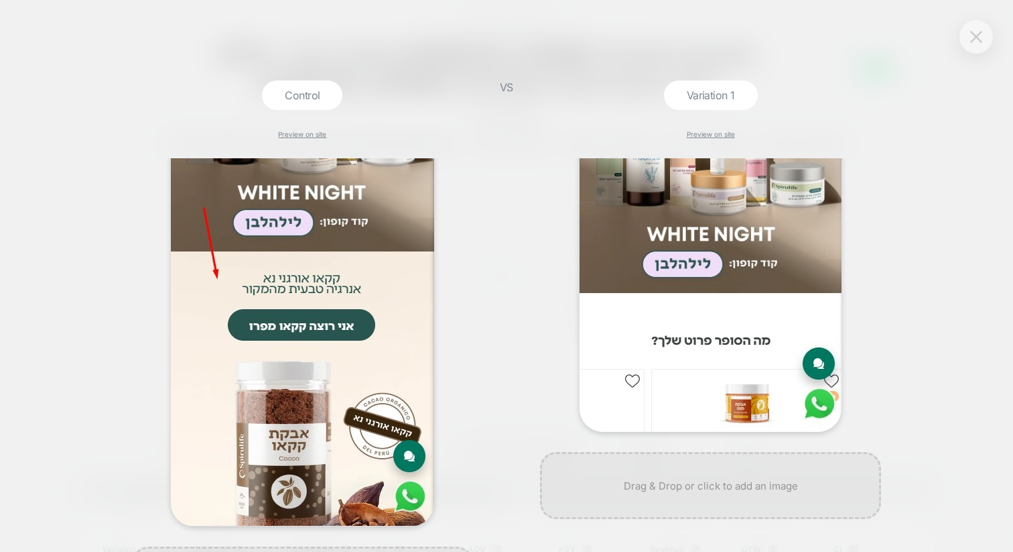
click at [978, 46] on button at bounding box center [976, 37] width 20 height 20
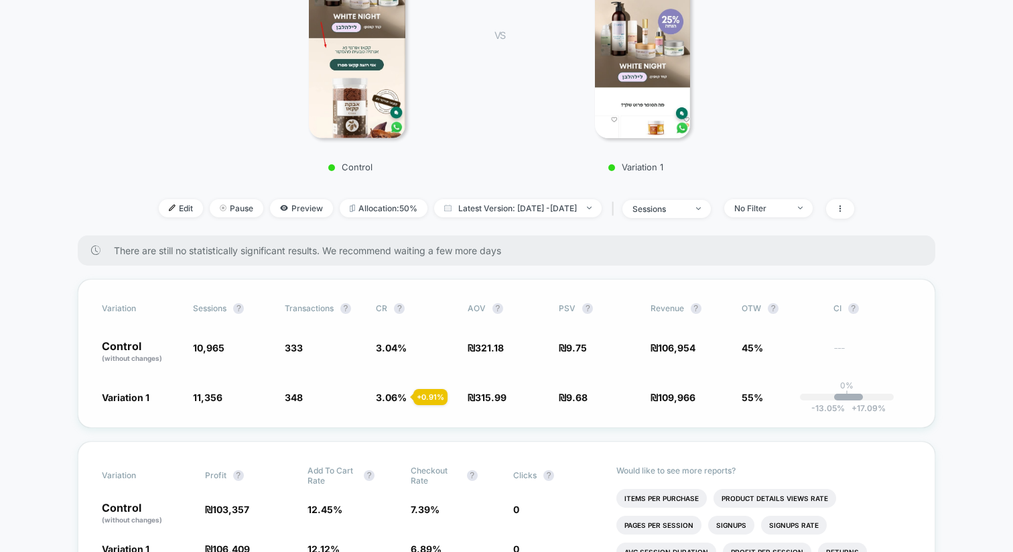
scroll to position [302, 0]
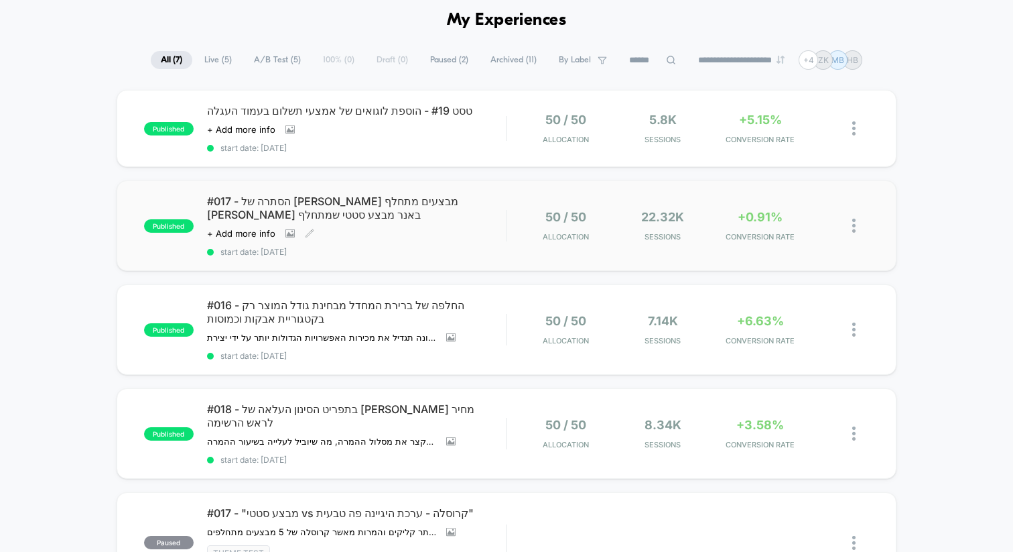
scroll to position [61, 0]
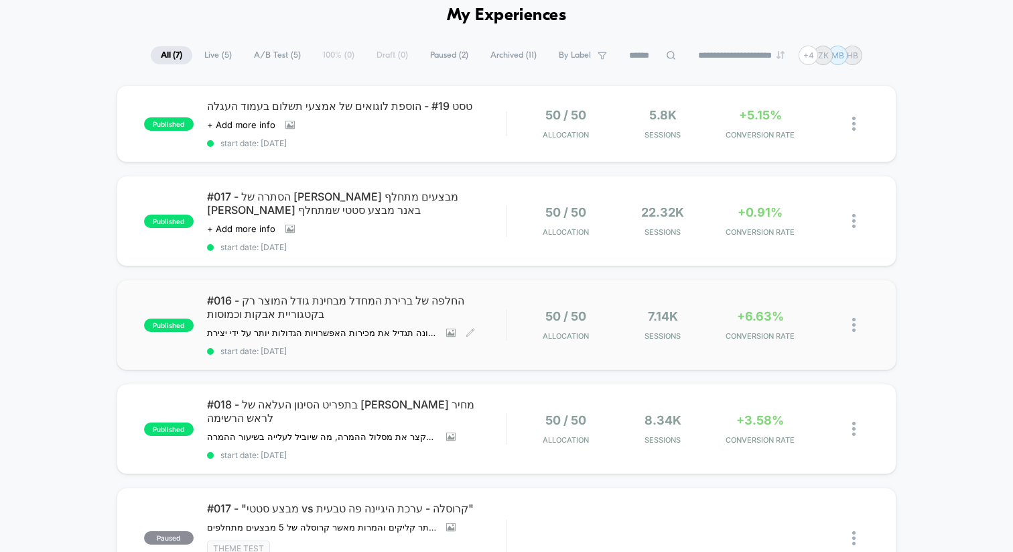
click at [425, 306] on span "#016 - החלפה של ברירת המחדל מבחינת גודל המוצר רק בקטגוריית אבקות וכמוסות" at bounding box center [356, 307] width 299 height 27
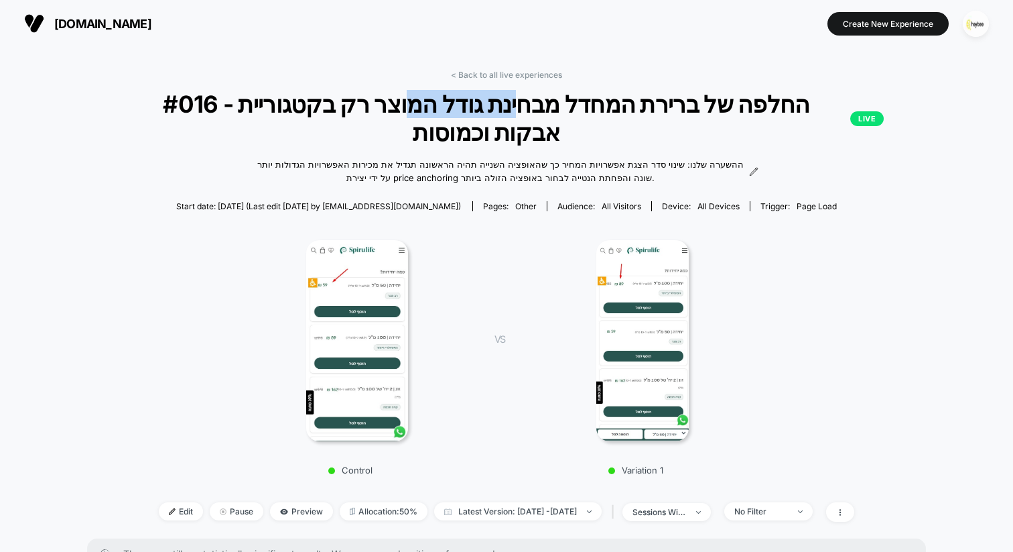
drag, startPoint x: 528, startPoint y: 107, endPoint x: 397, endPoint y: 109, distance: 131.4
click at [397, 109] on span "#016 - החלפה של ברירת המחדל מבחינת גודל המוצר רק בקטגוריית אבקות וכמוסות LIVE" at bounding box center [506, 118] width 755 height 56
click at [458, 136] on span "#016 - החלפה של ברירת המחדל מבחינת גודל המוצר רק בקטגוריית אבקות וכמוסות LIVE" at bounding box center [506, 118] width 755 height 56
click at [461, 139] on span "#016 - החלפה של ברירת המחדל מבחינת גודל המוצר רק בקטגוריית אבקות וכמוסות LIVE" at bounding box center [506, 118] width 755 height 56
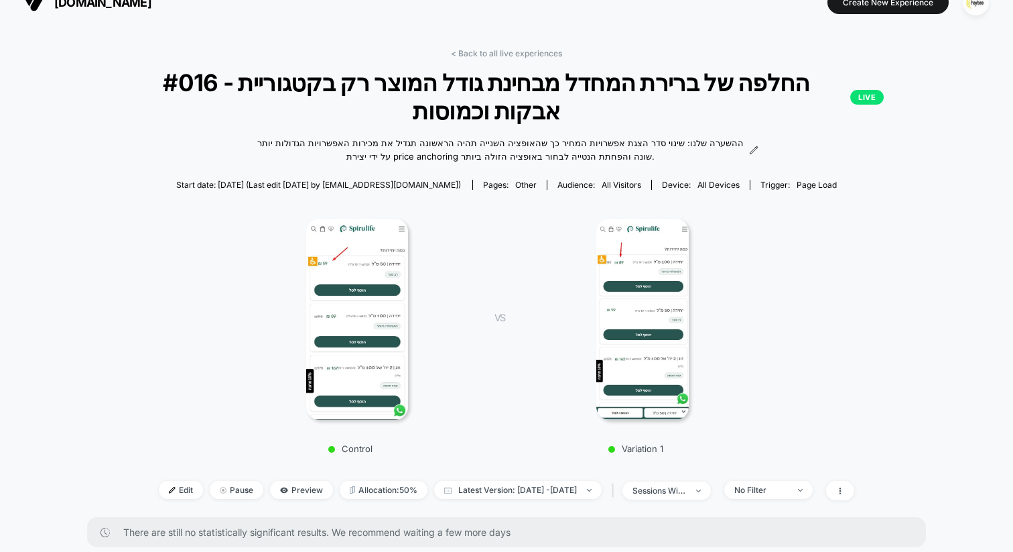
scroll to position [23, 0]
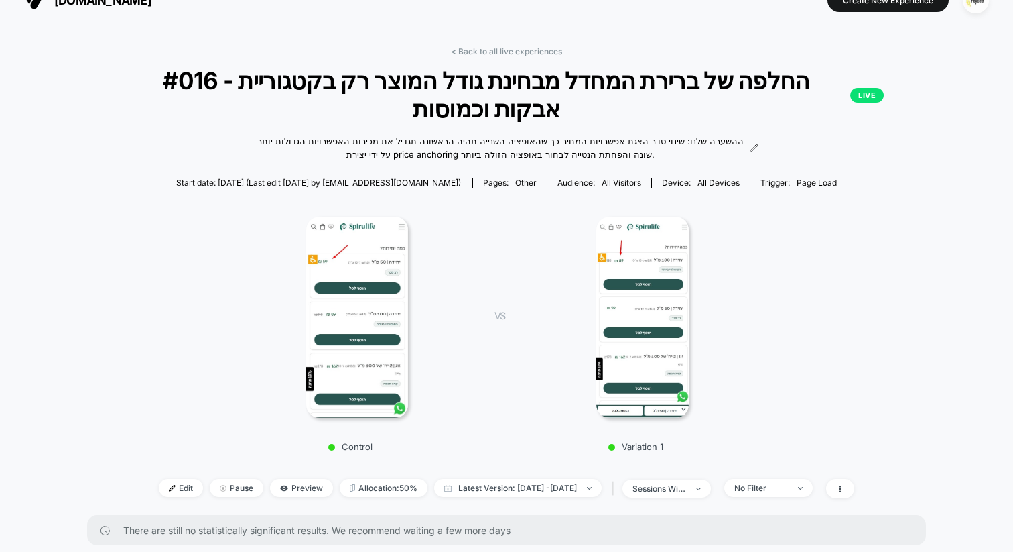
click at [377, 300] on img at bounding box center [357, 316] width 102 height 201
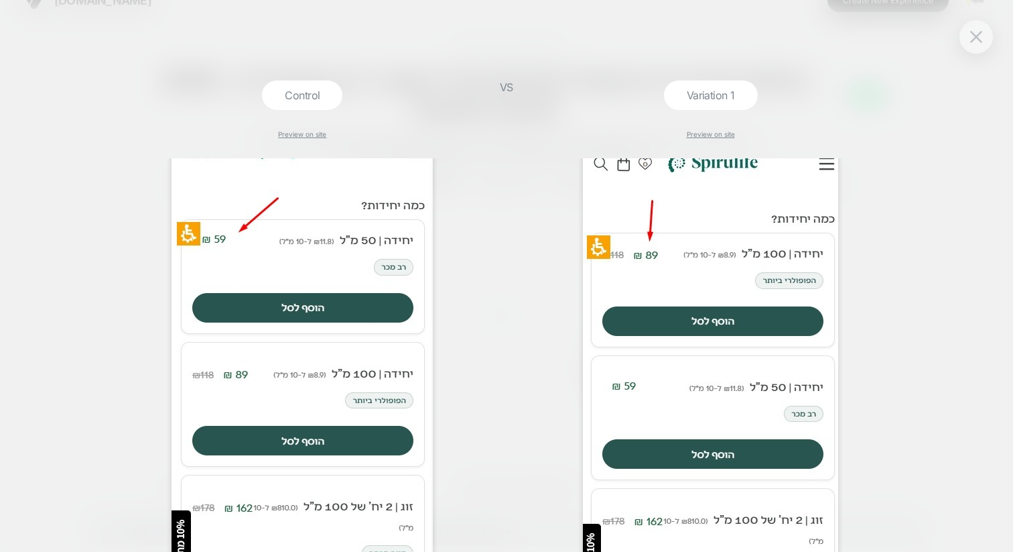
click at [972, 47] on div at bounding box center [977, 37] width 34 height 34
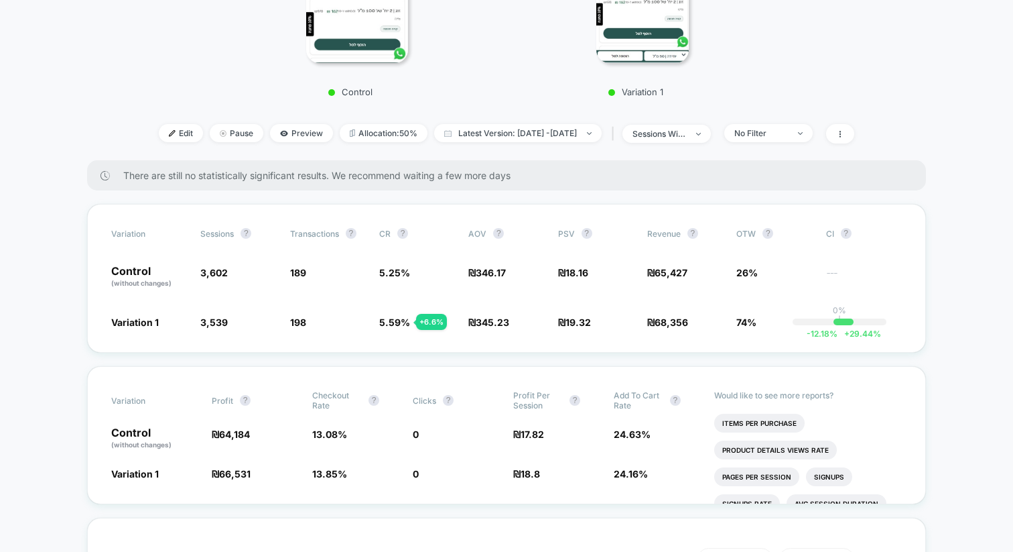
scroll to position [377, 0]
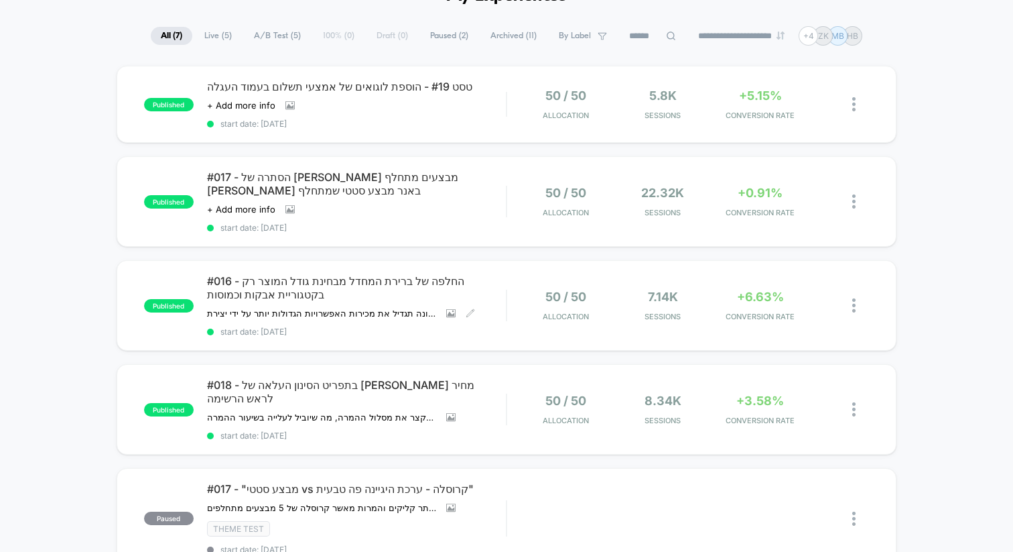
scroll to position [82, 0]
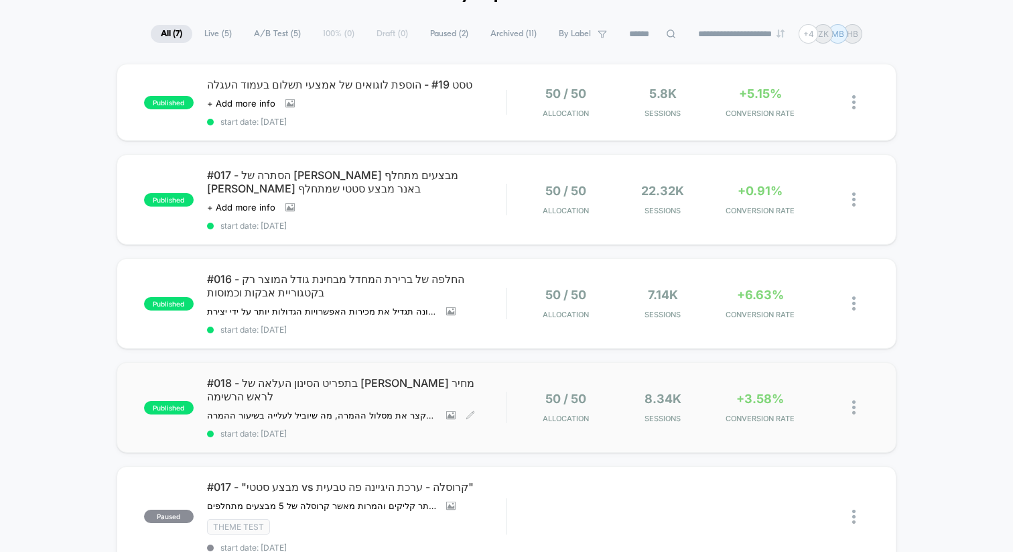
click at [372, 381] on span "#018 - בתפריט הסינון העלאה של [PERSON_NAME] מחיר לראש הרשימה" at bounding box center [356, 389] width 299 height 27
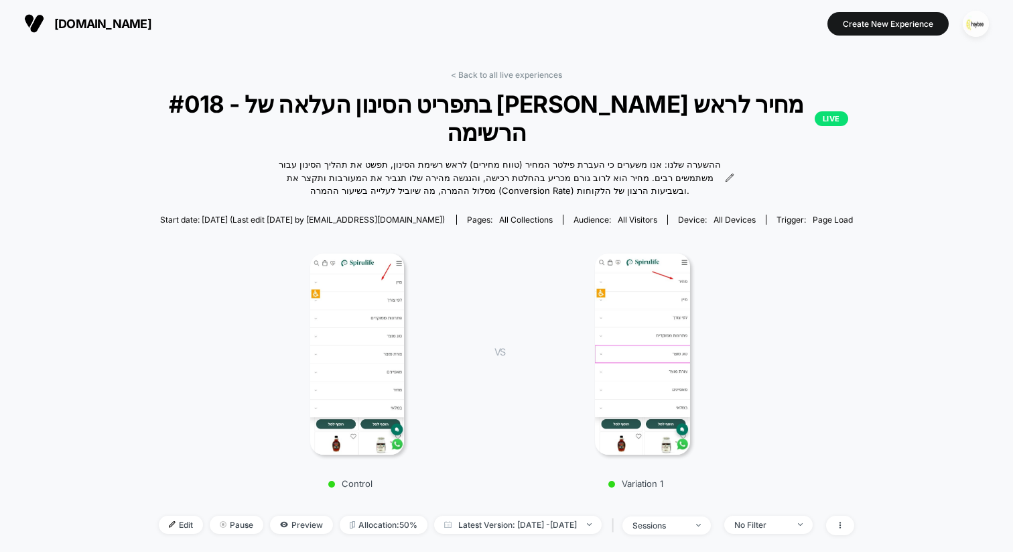
click at [367, 310] on img at bounding box center [357, 353] width 94 height 201
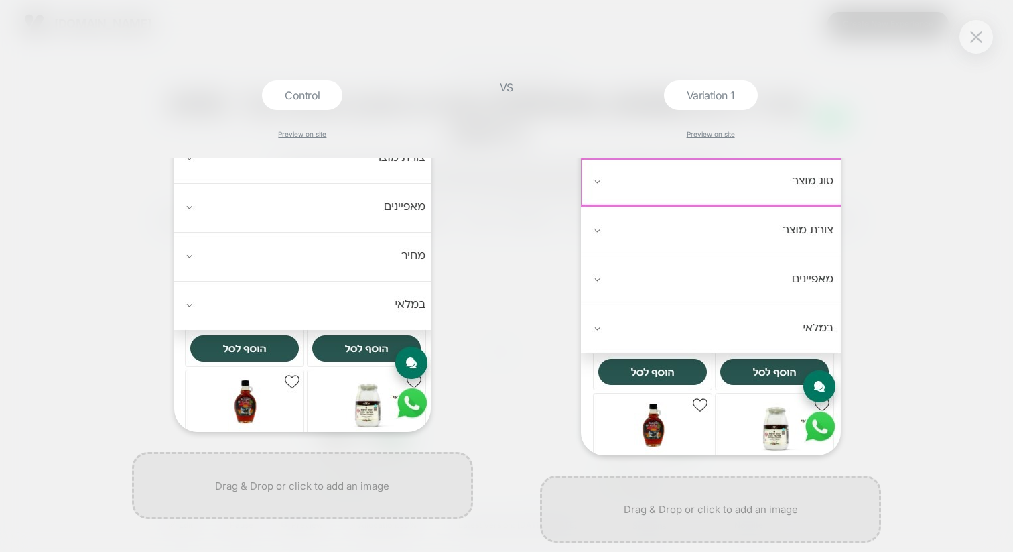
scroll to position [273, 0]
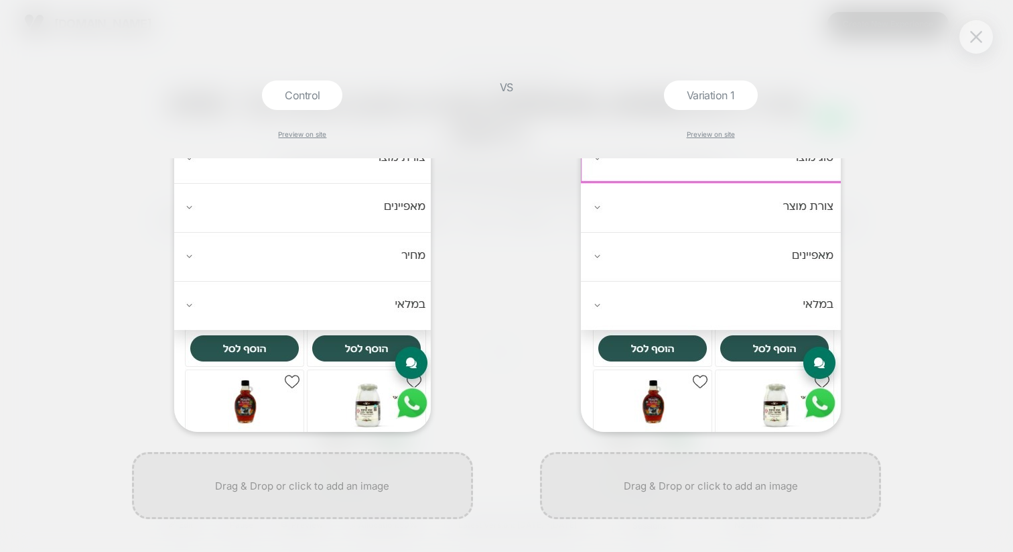
click at [974, 36] on img at bounding box center [976, 36] width 12 height 11
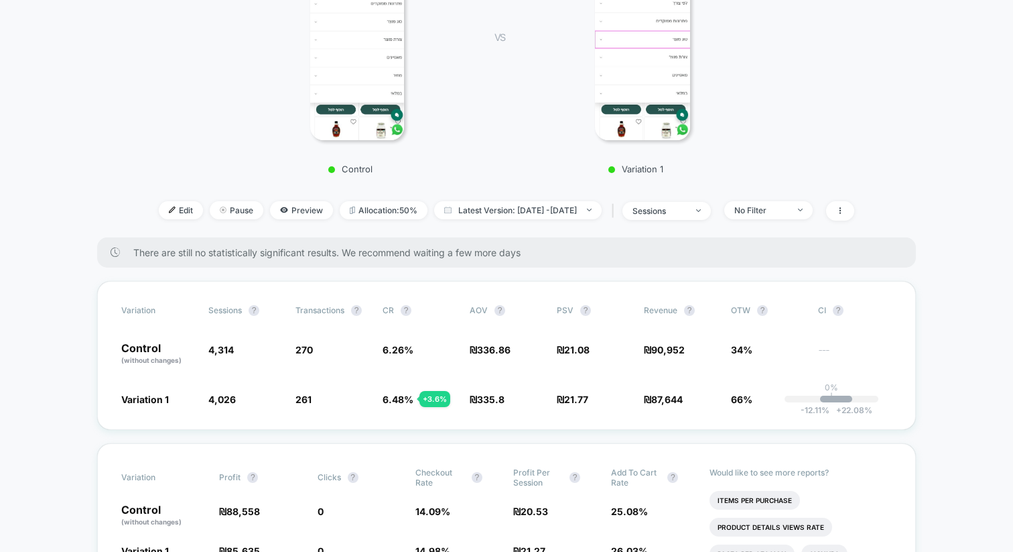
scroll to position [320, 0]
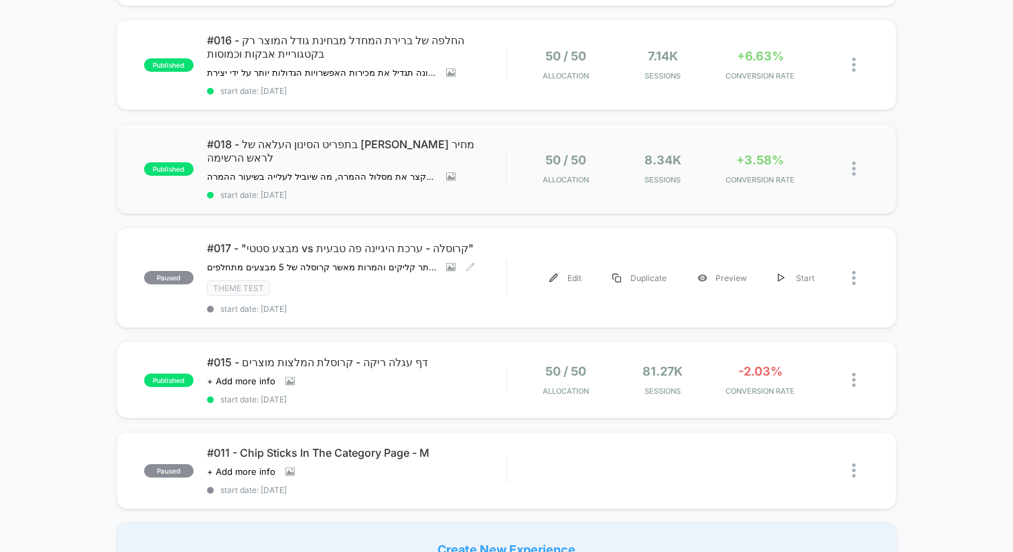
scroll to position [330, 0]
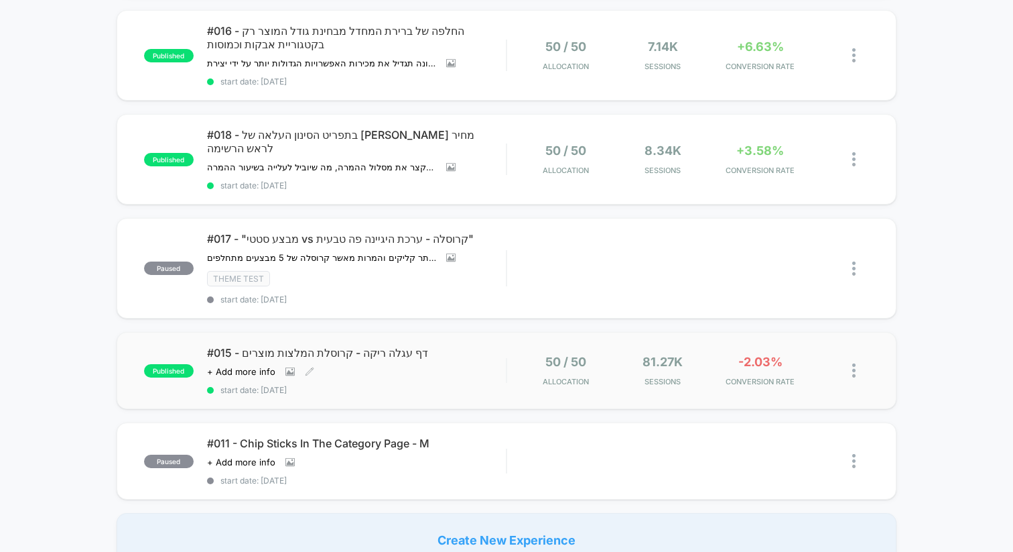
click at [385, 346] on span "#015 - דף עגלה ריקה - קרוסלת המלצות מוצרים" at bounding box center [356, 352] width 299 height 13
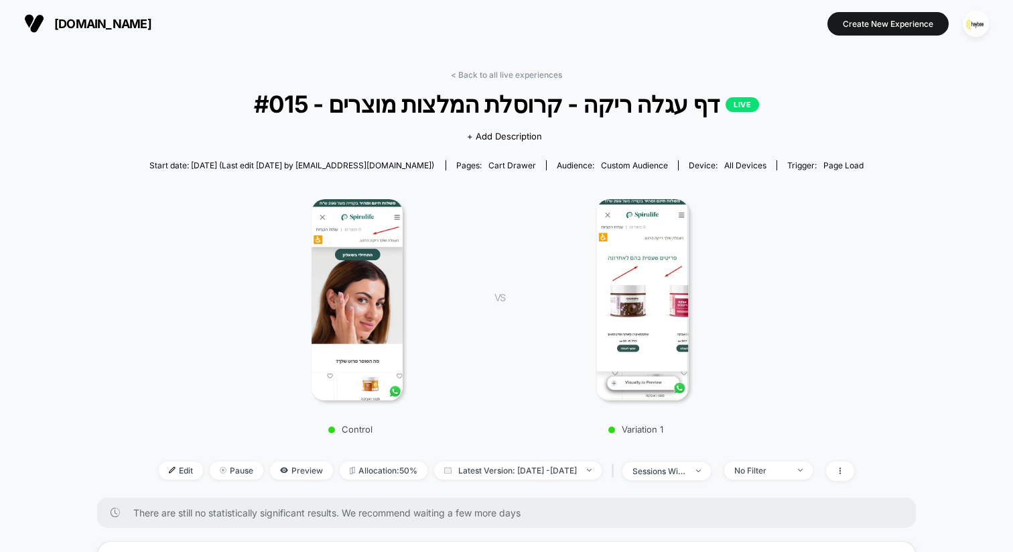
click at [367, 267] on img at bounding box center [357, 299] width 91 height 201
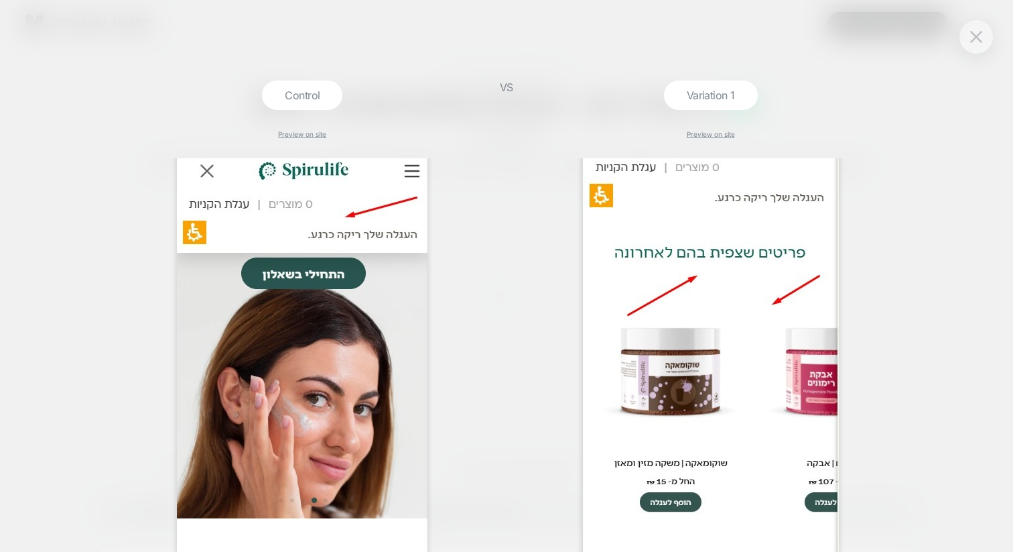
scroll to position [99, 0]
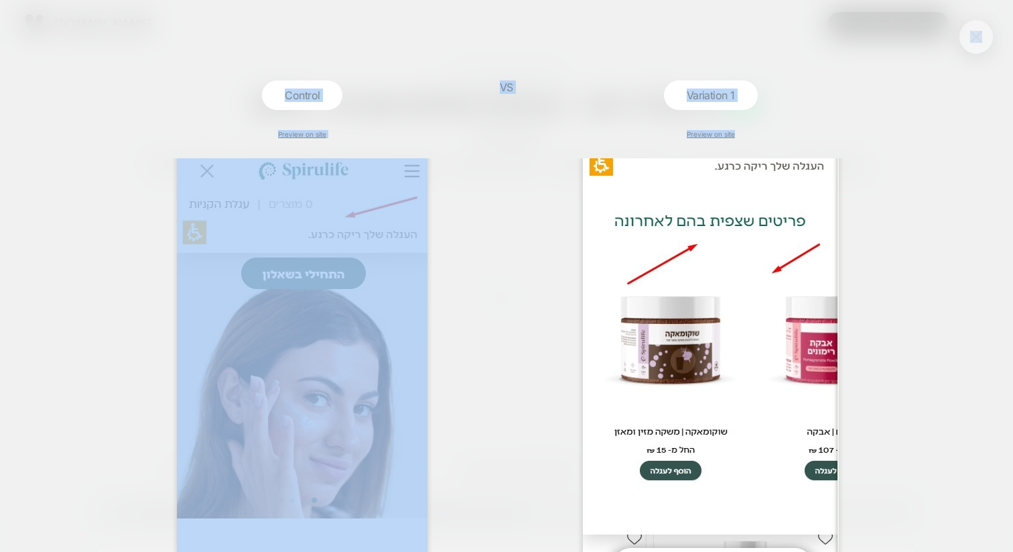
click at [984, 21] on div "Control Preview on site VS Variation 1 Preview on site" at bounding box center [506, 276] width 1013 height 552
click at [978, 29] on button at bounding box center [976, 37] width 20 height 20
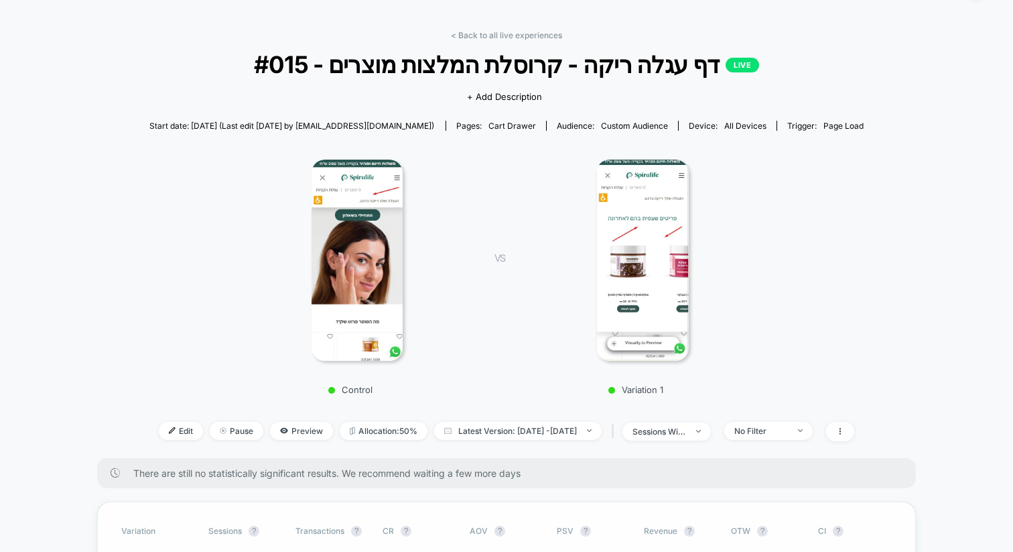
scroll to position [32, 0]
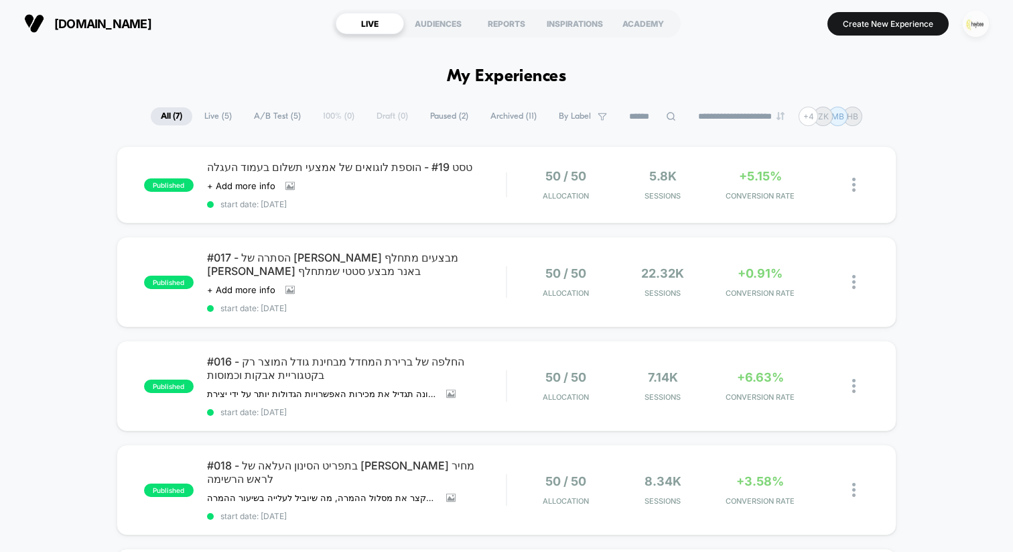
click at [978, 29] on img "button" at bounding box center [976, 24] width 26 height 26
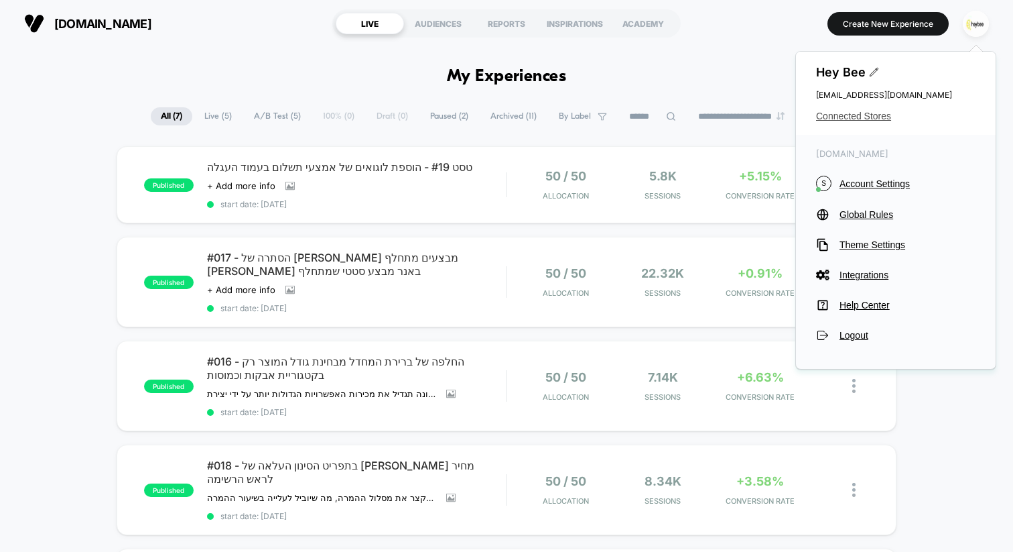
click at [871, 116] on span "Connected Stores" at bounding box center [896, 116] width 160 height 11
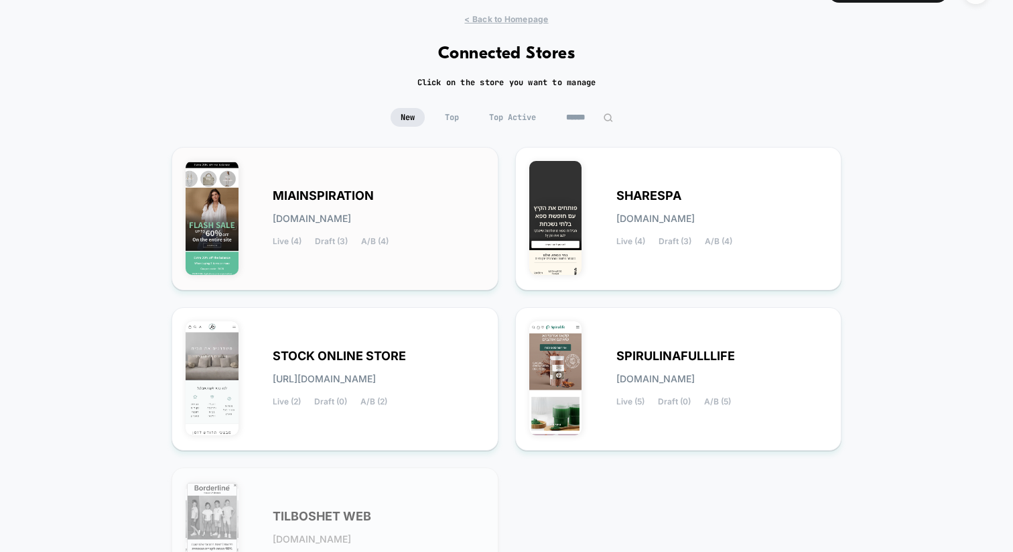
scroll to position [40, 0]
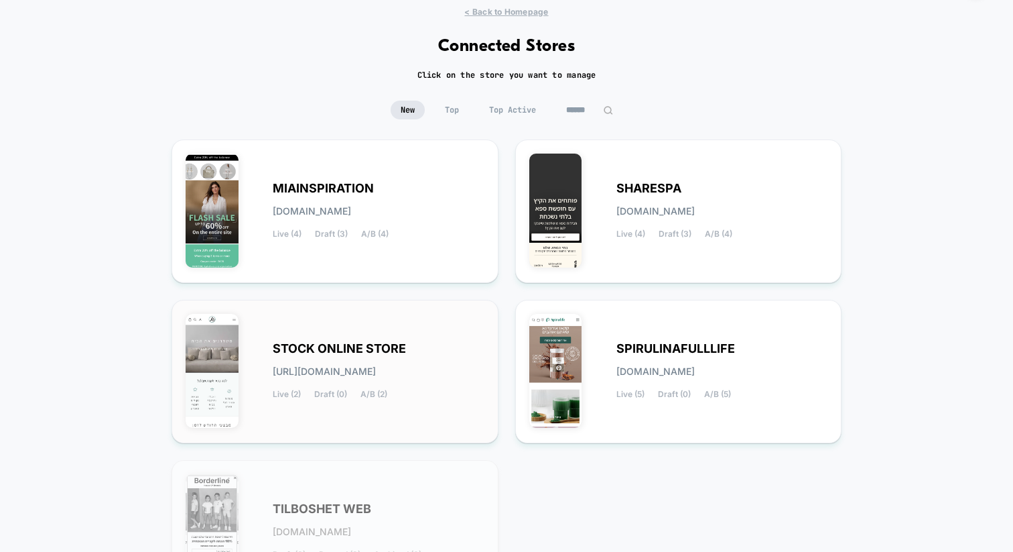
click at [376, 353] on span "STOCK ONLINE STORE" at bounding box center [339, 348] width 133 height 9
